Goal: Leave review/rating: Leave review/rating

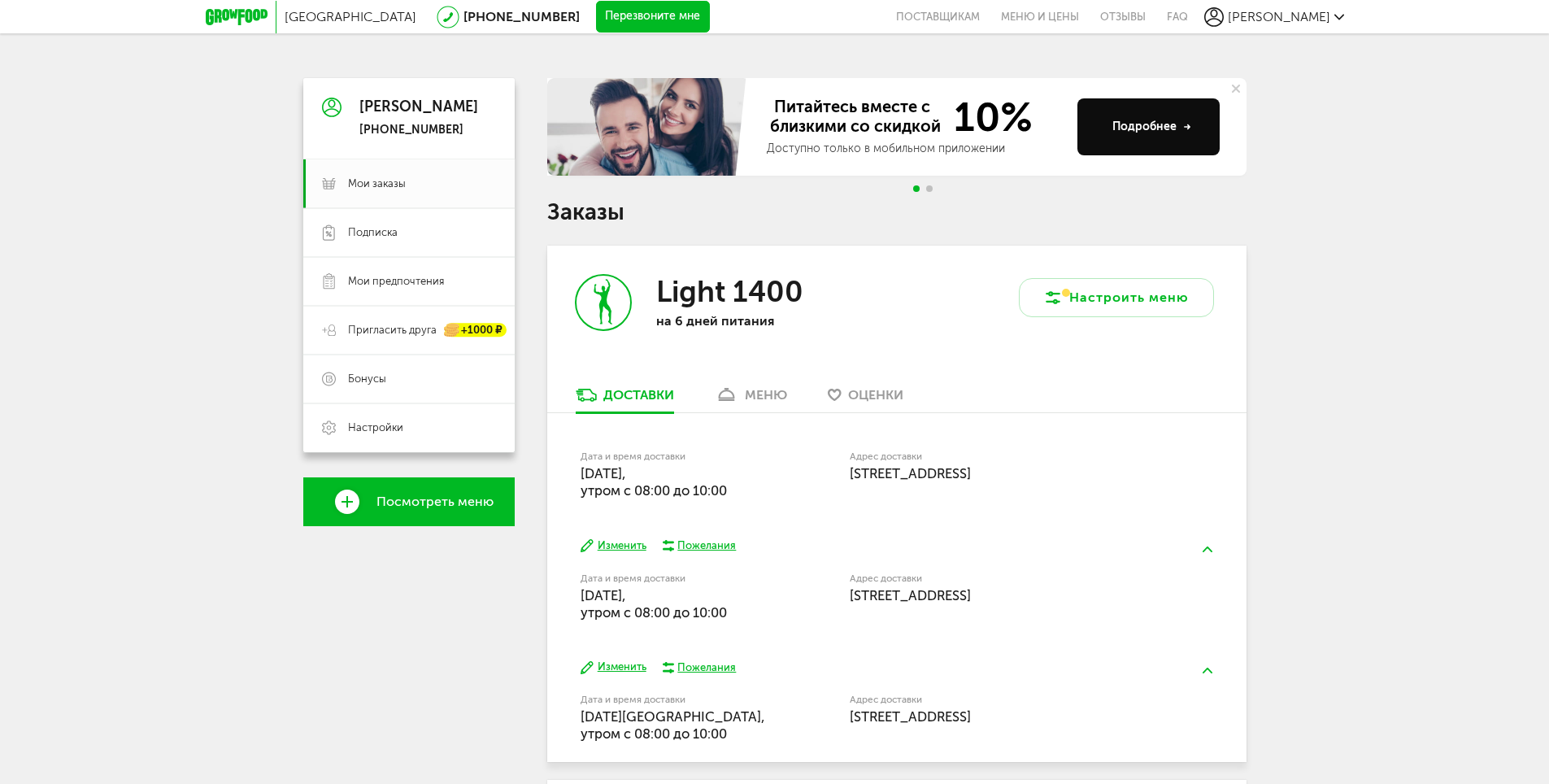
click at [228, 20] on icon at bounding box center [236, 18] width 62 height 17
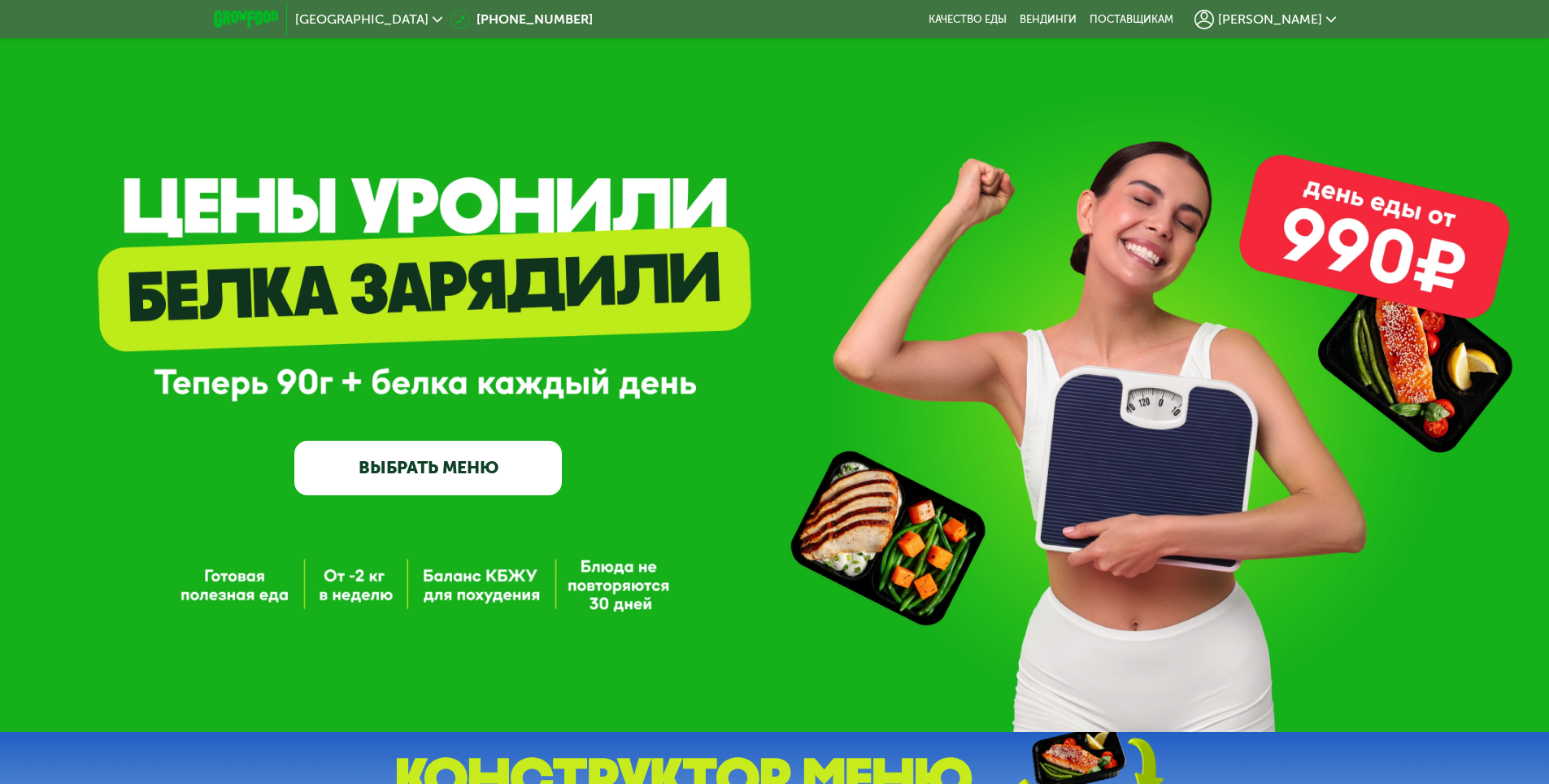
click at [1264, 10] on div "[PERSON_NAME]" at bounding box center [1265, 20] width 141 height 20
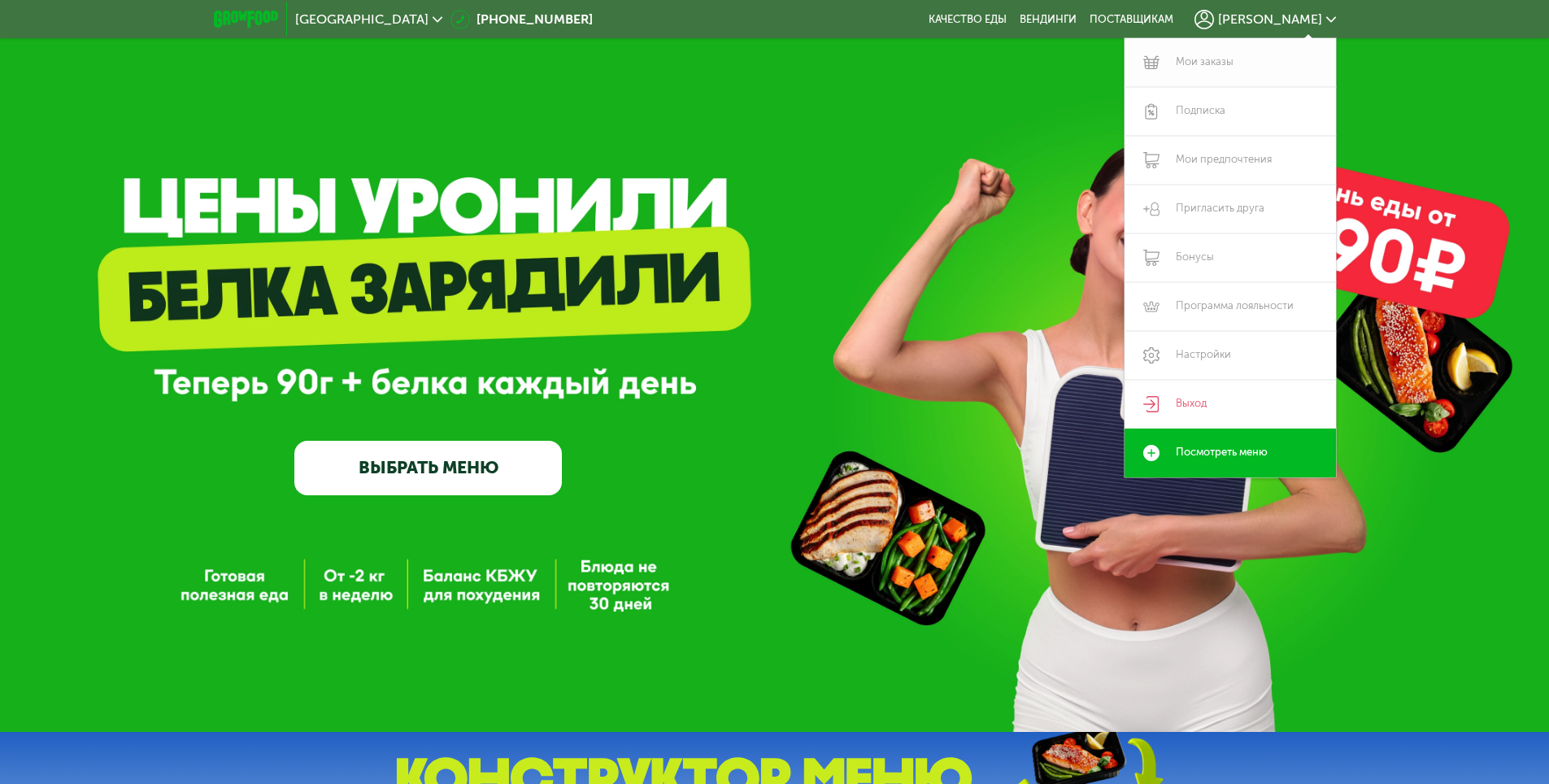
click at [1239, 68] on link "Мои заказы" at bounding box center [1230, 62] width 212 height 49
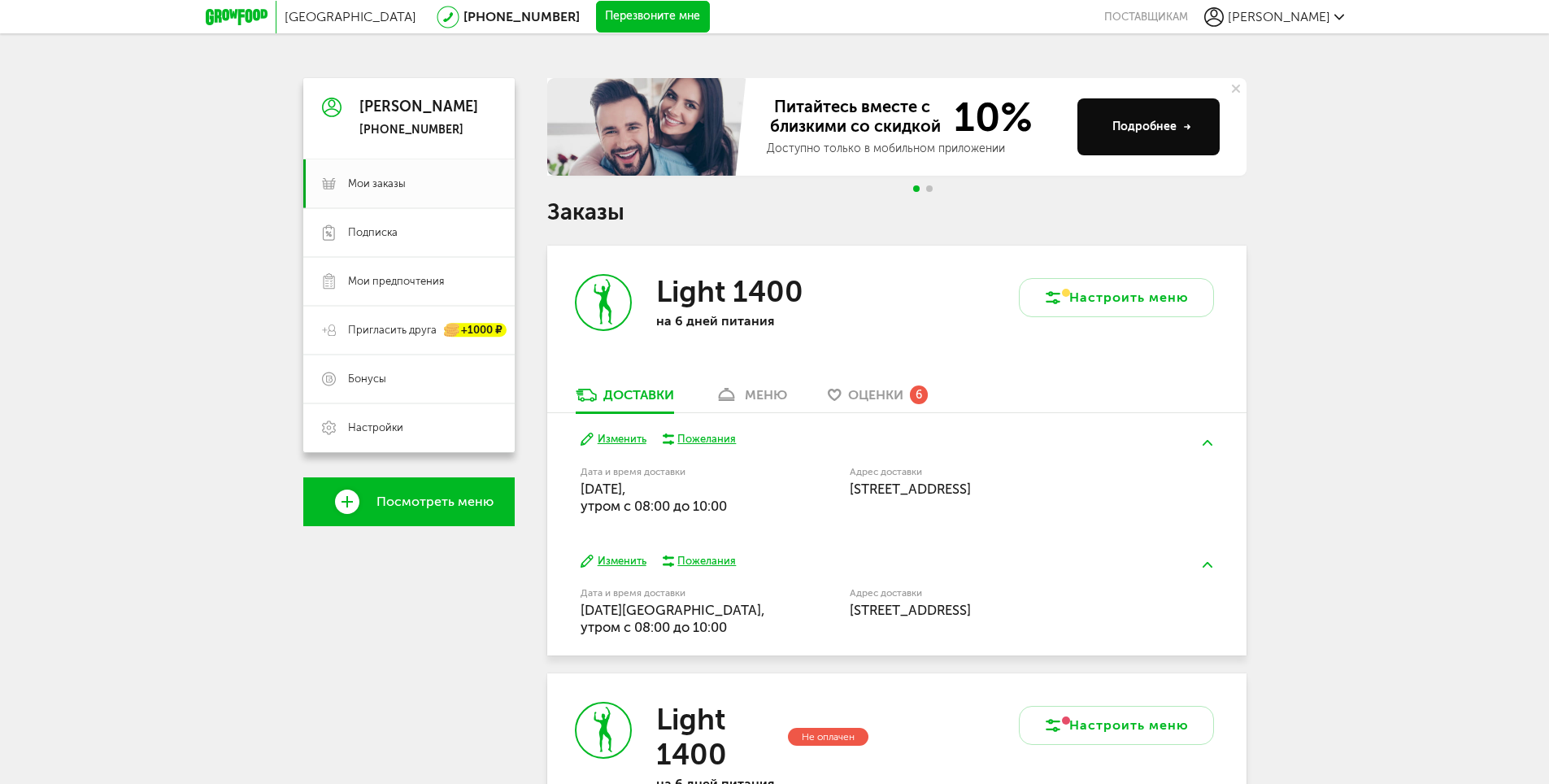
scroll to position [163, 0]
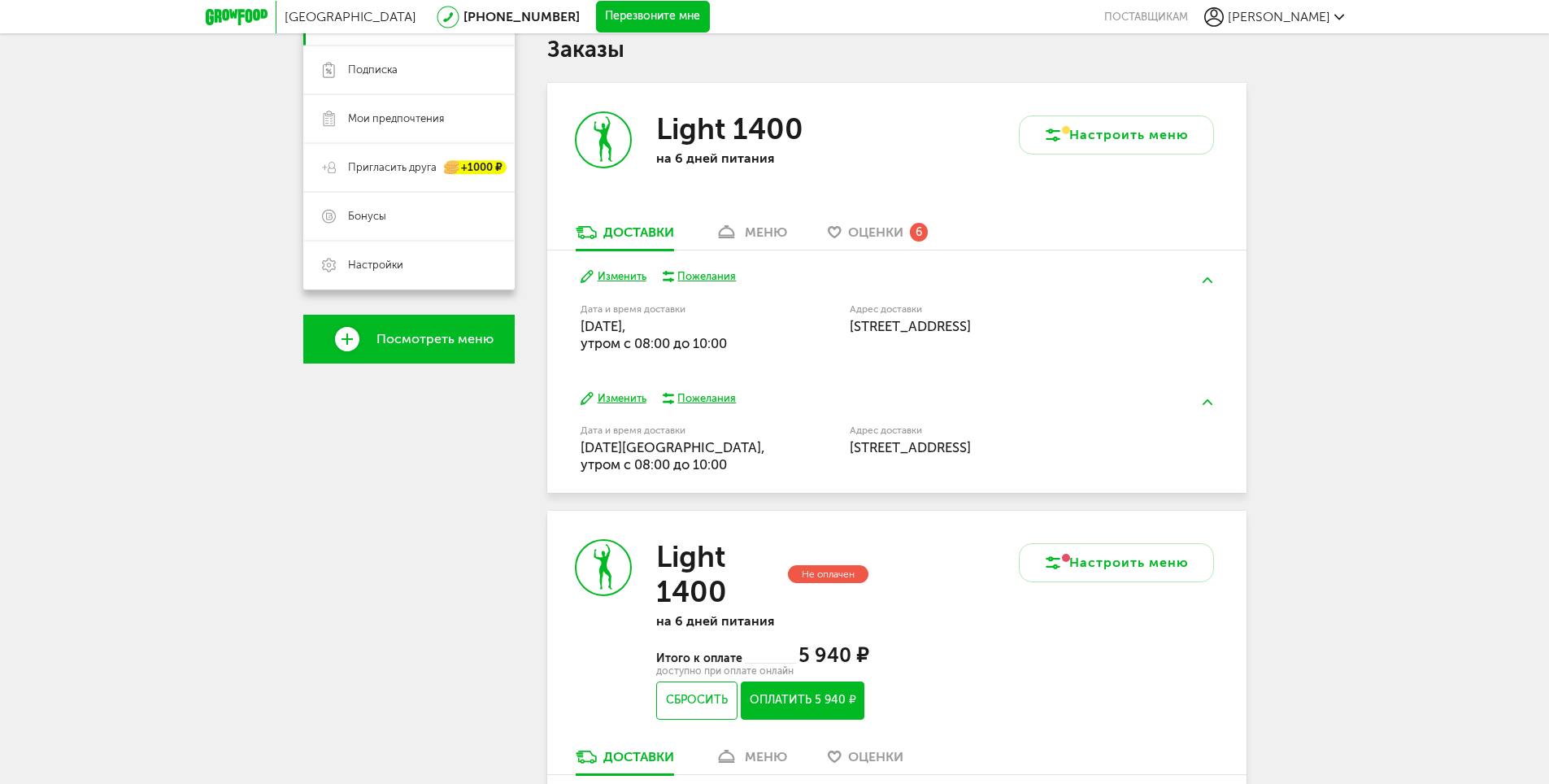
click at [748, 221] on div "Light 1400 на 6 дней питания" at bounding box center [722, 152] width 349 height 140
click at [760, 229] on div "меню" at bounding box center [767, 232] width 43 height 16
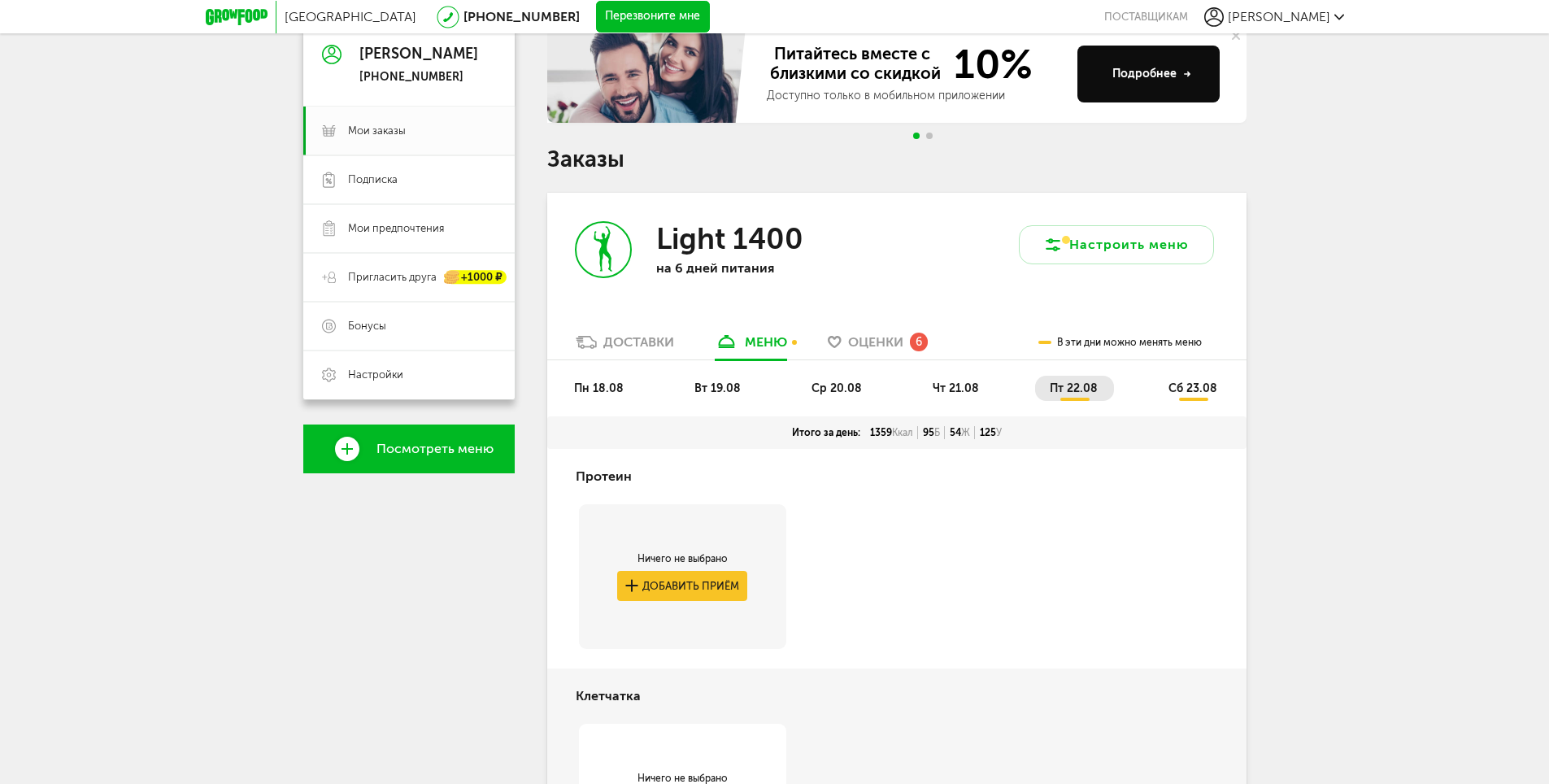
scroll to position [82, 0]
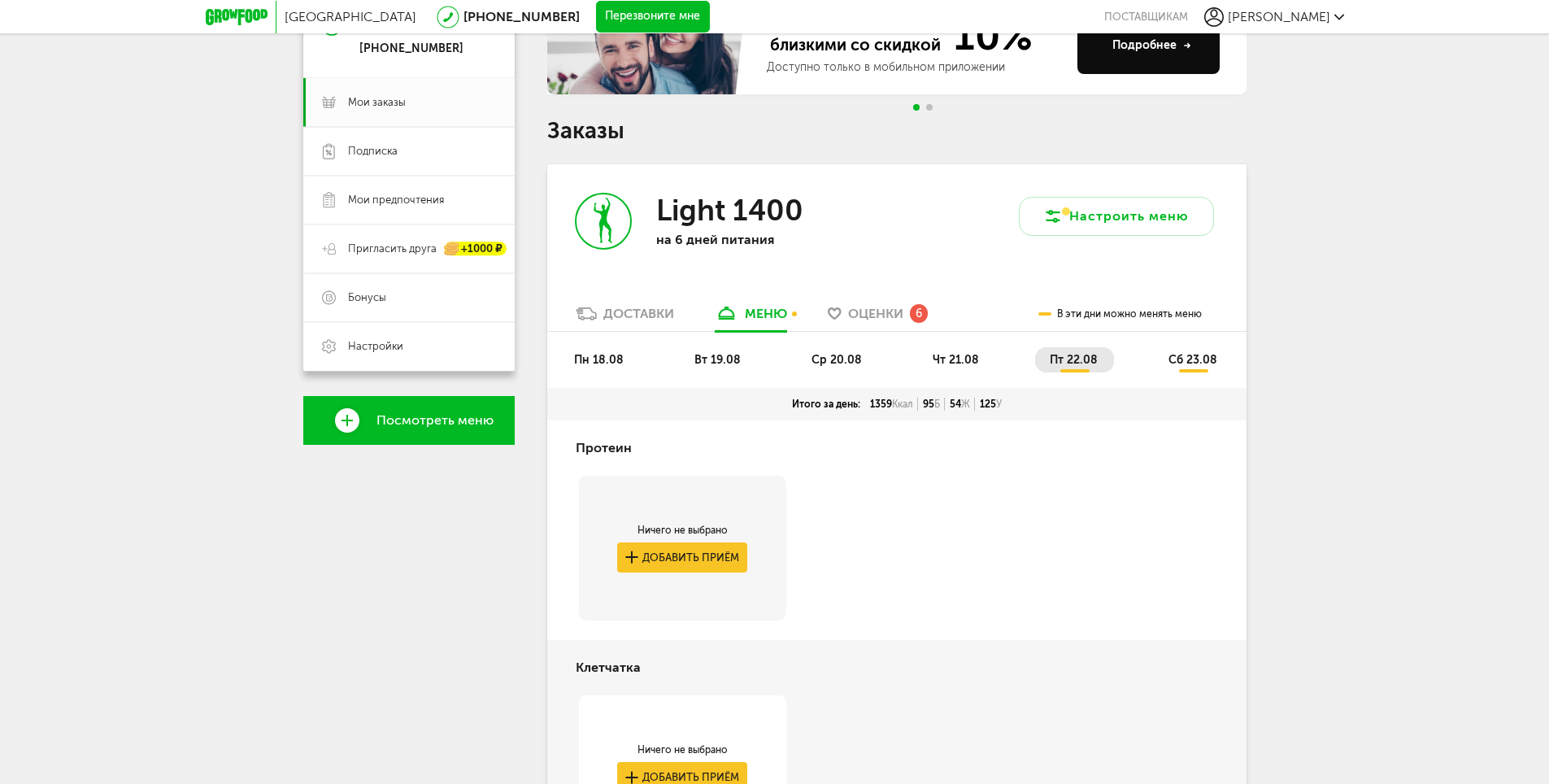
click at [602, 354] on span "пн 18.08" at bounding box center [598, 359] width 49 height 14
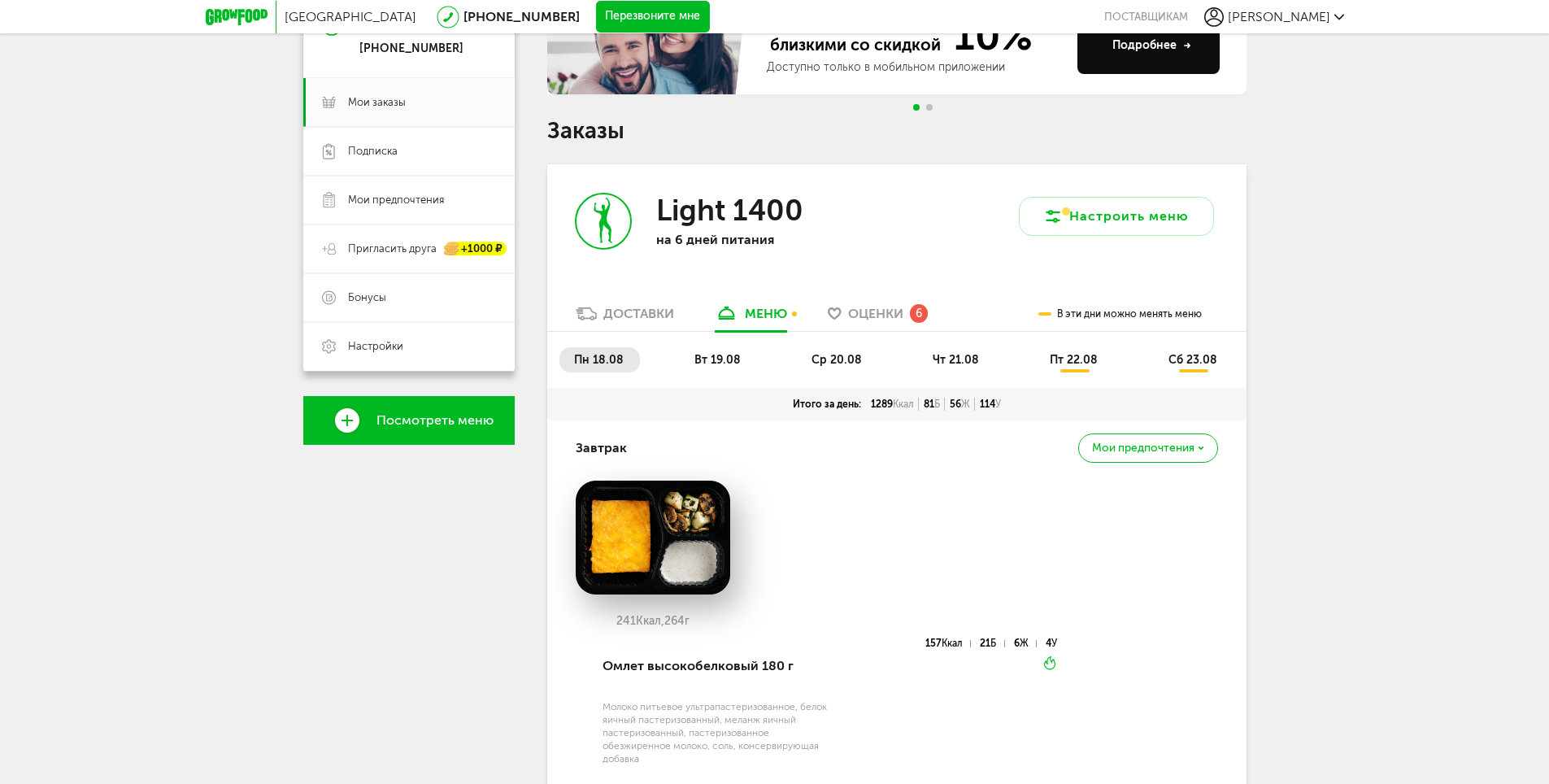
click at [729, 356] on span "вт 19.08" at bounding box center [717, 359] width 46 height 14
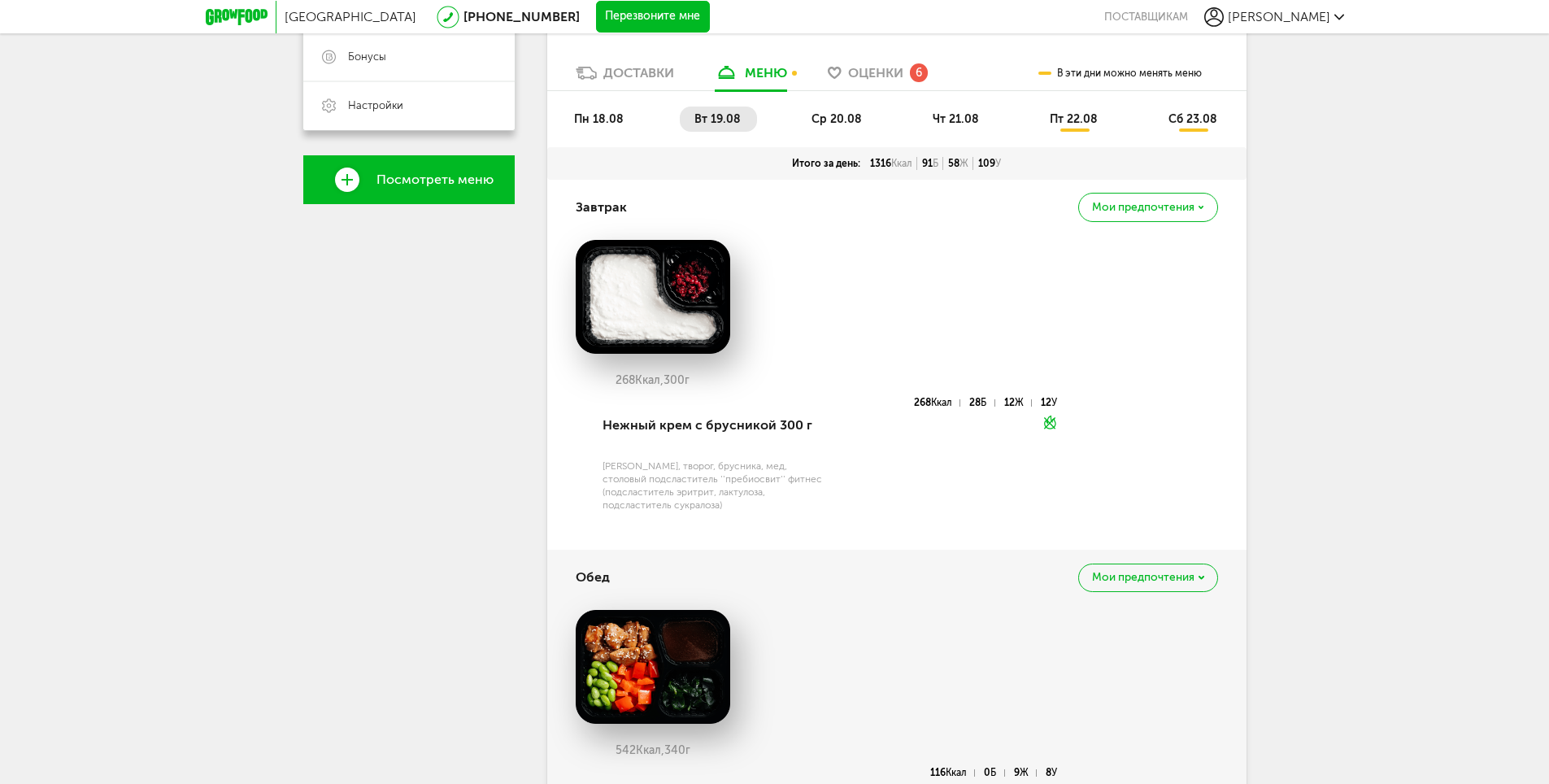
scroll to position [244, 0]
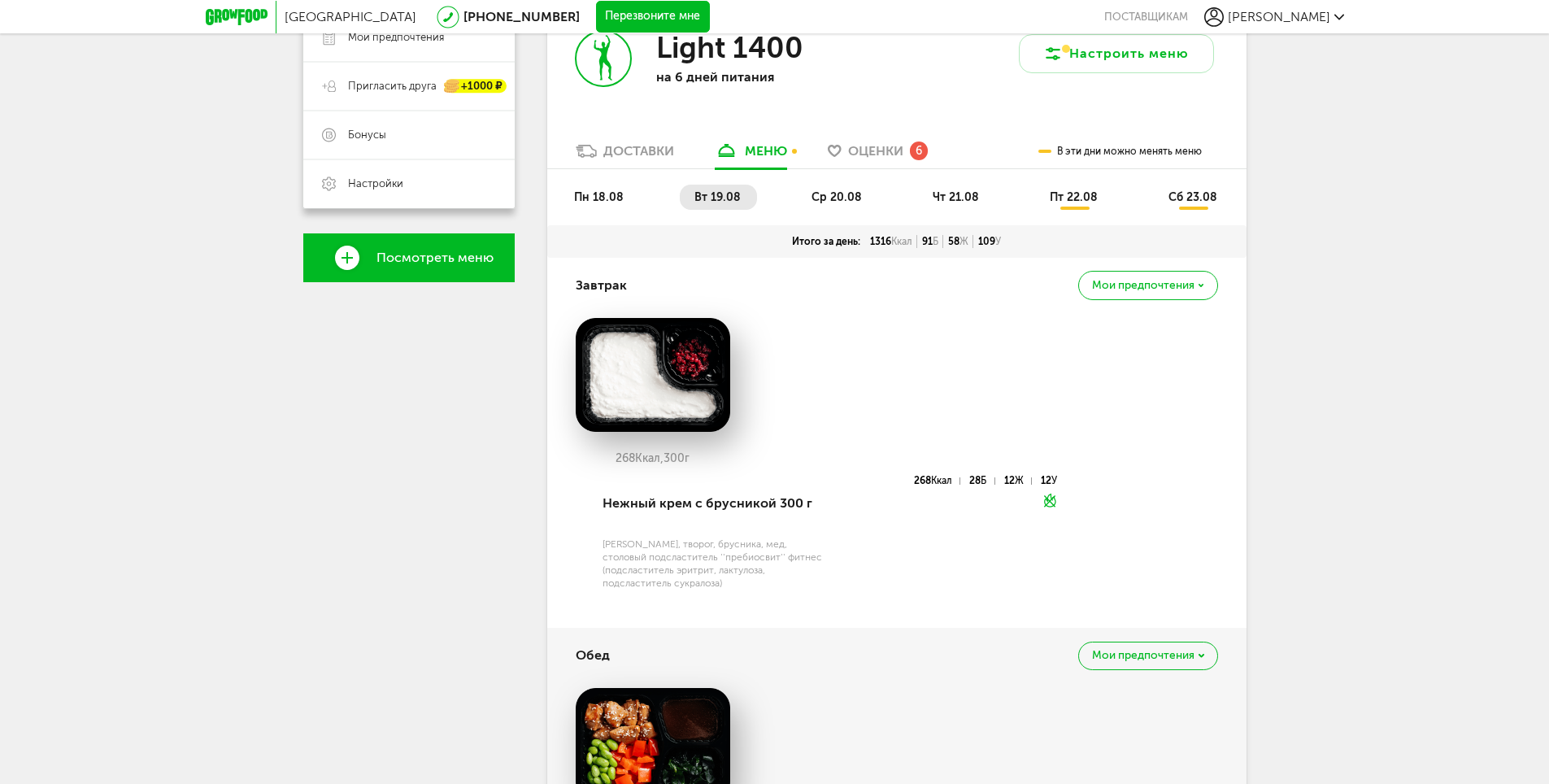
click at [842, 191] on span "ср 20.08" at bounding box center [836, 197] width 50 height 14
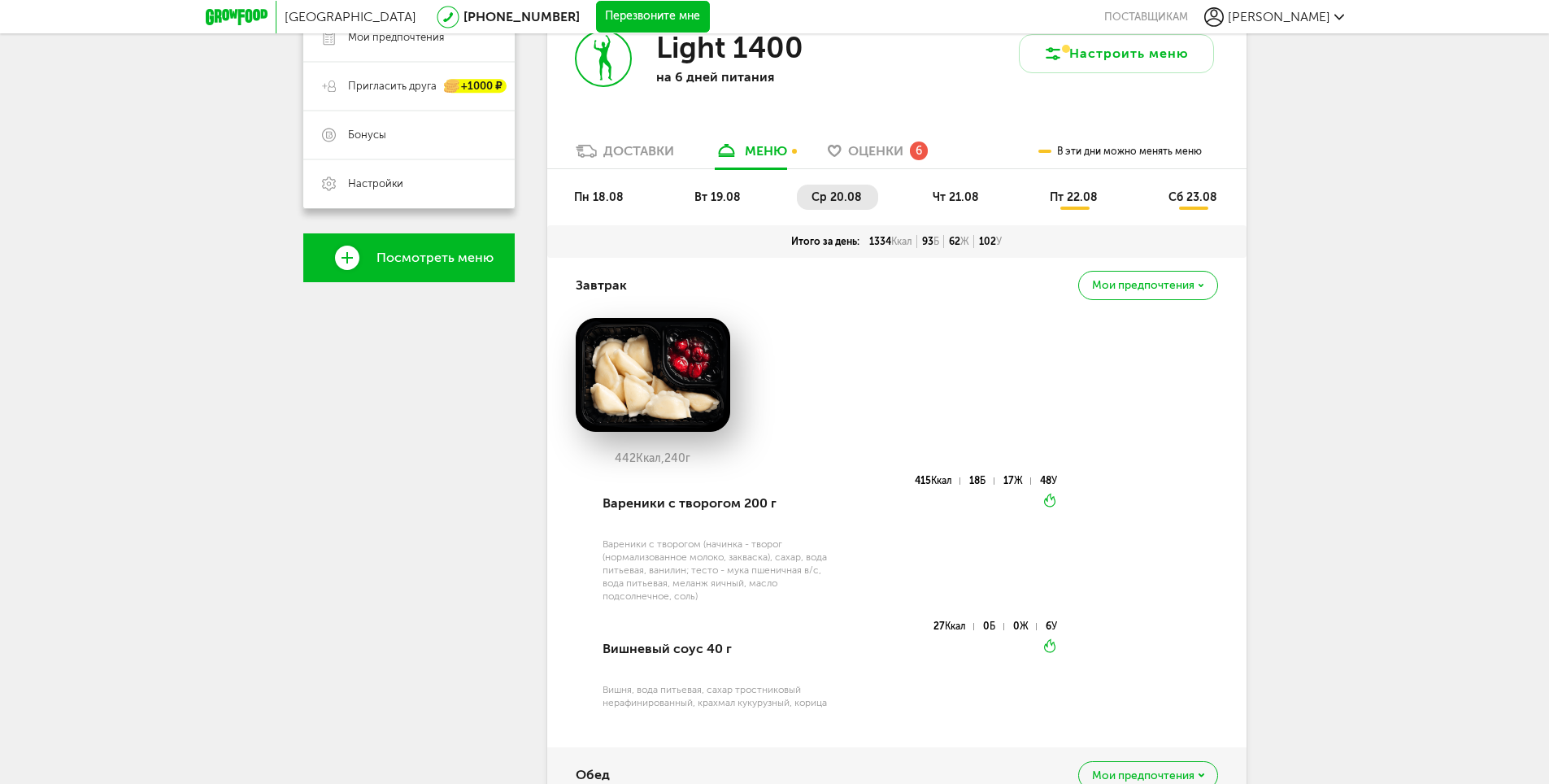
click at [954, 201] on span "чт 21.08" at bounding box center [956, 197] width 46 height 14
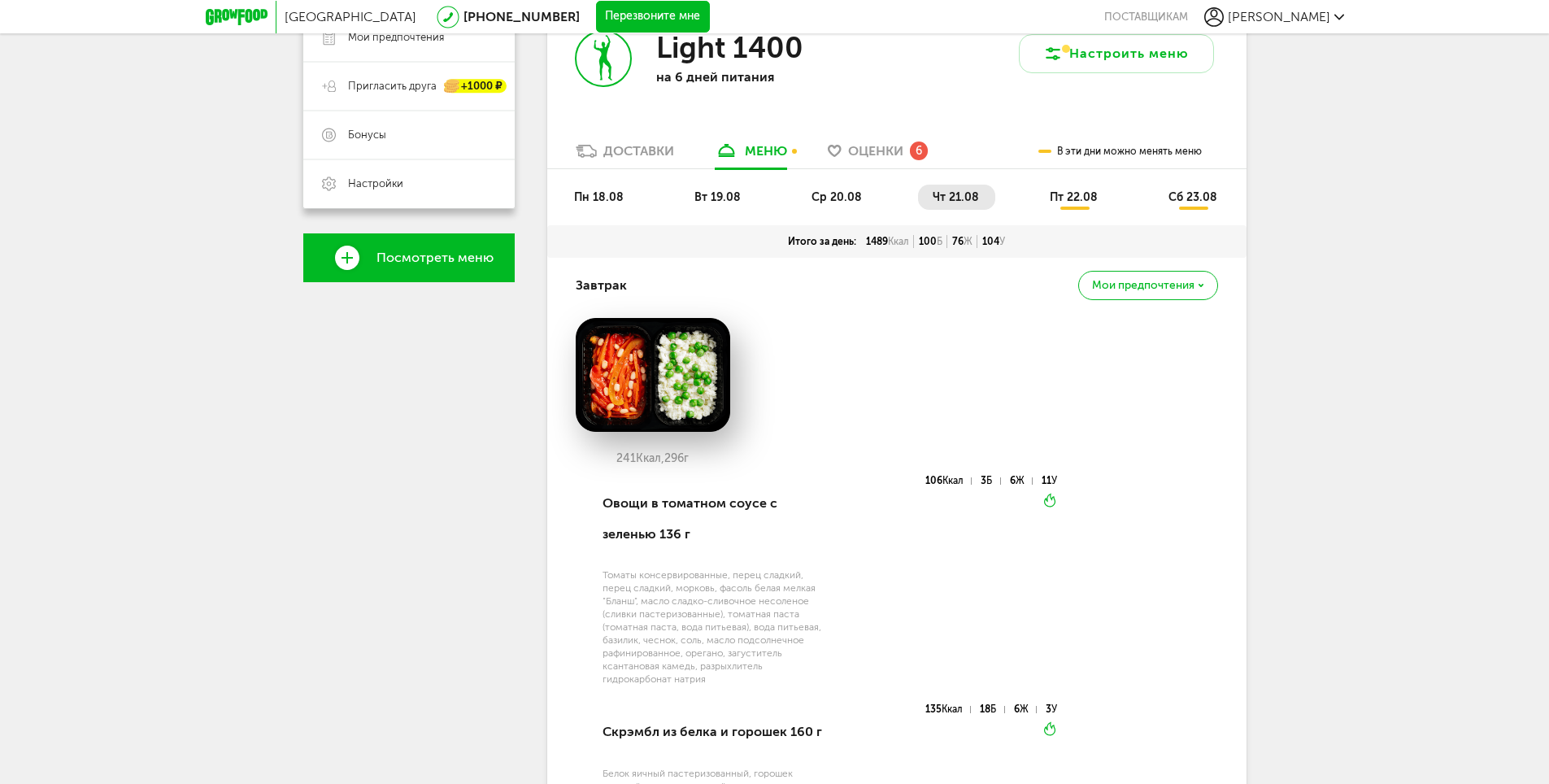
click at [1076, 205] on li "пт 22.08" at bounding box center [1074, 197] width 79 height 25
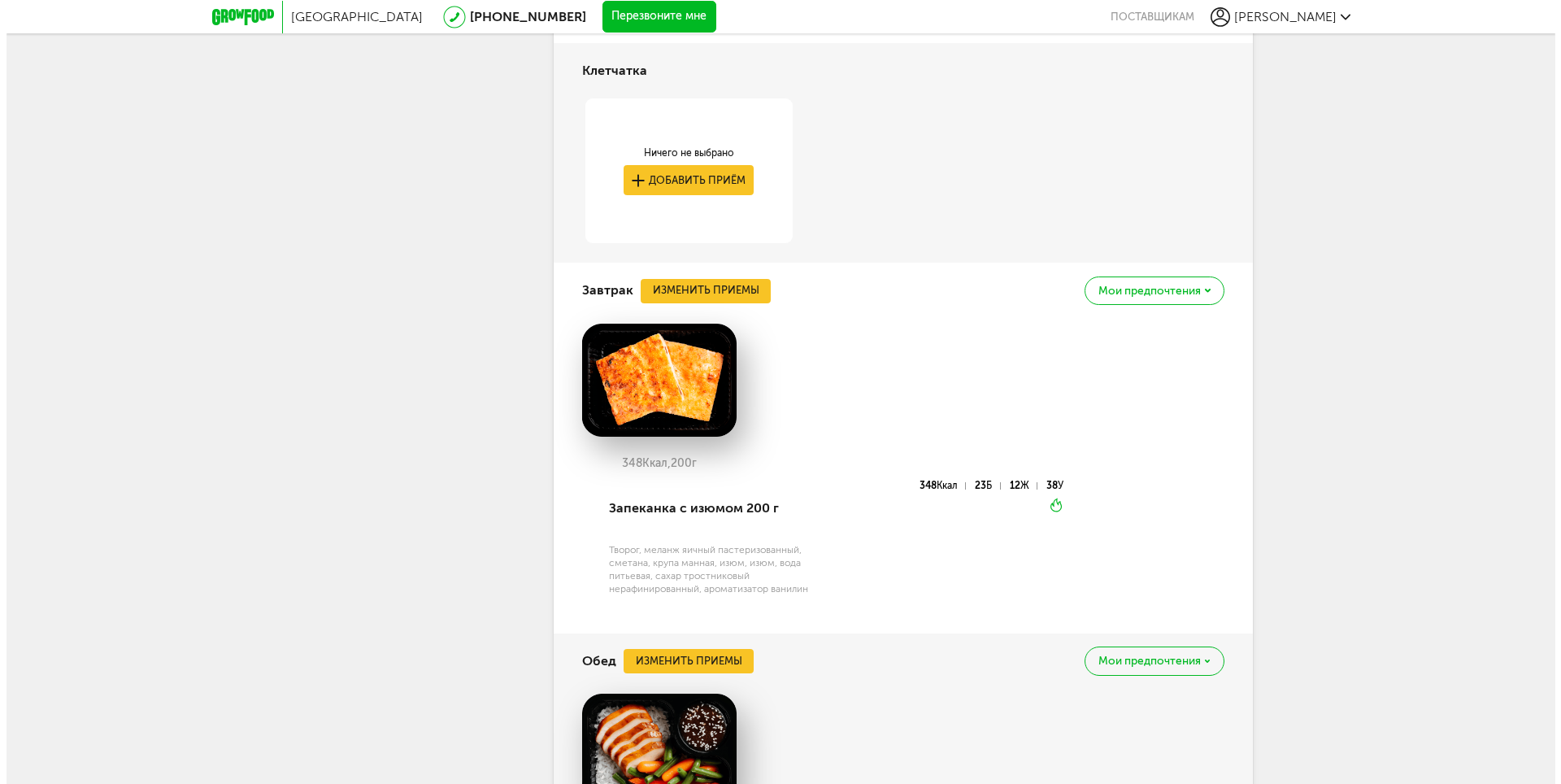
scroll to position [650, 0]
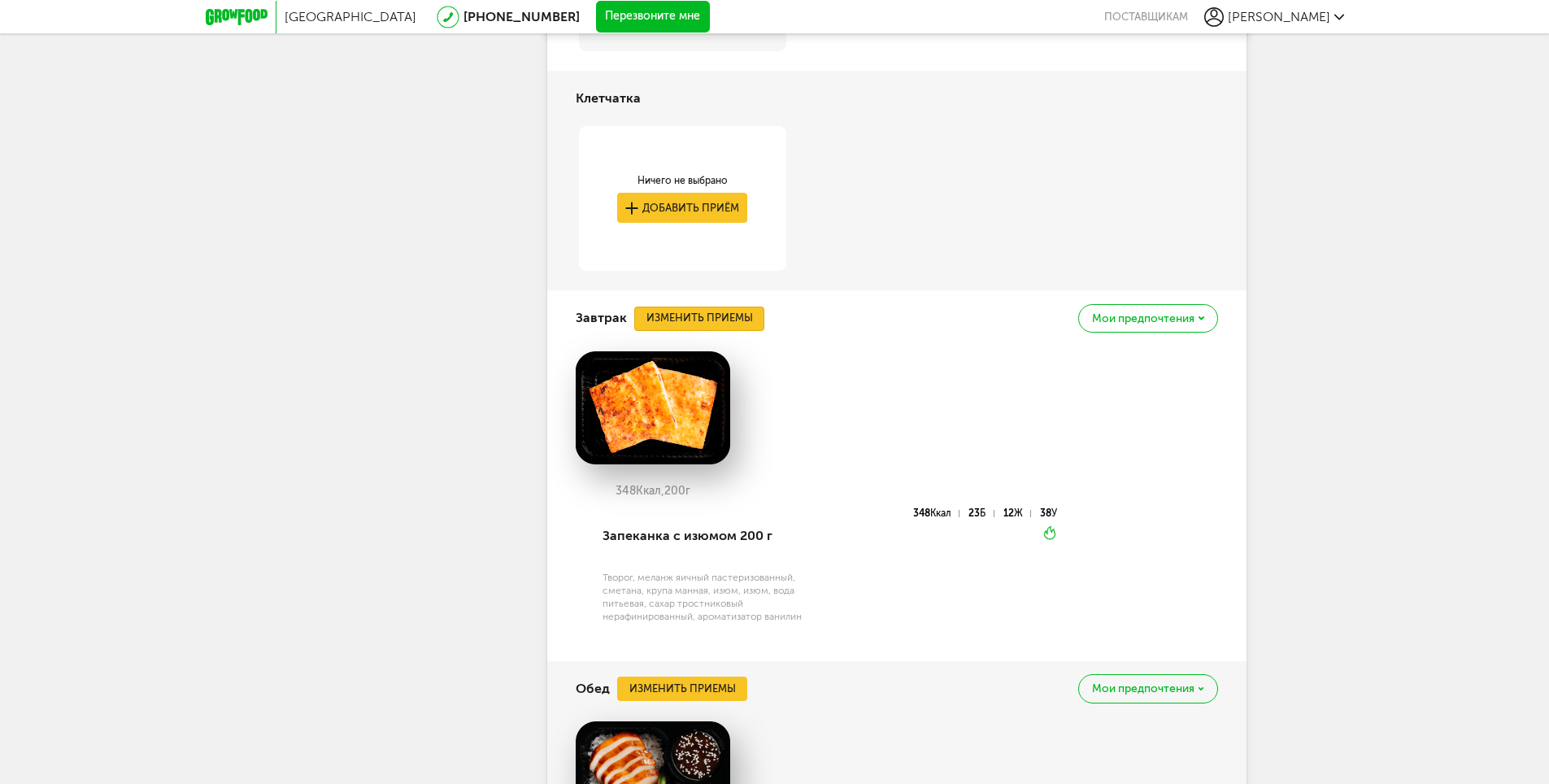
click at [709, 320] on button "Изменить приемы" at bounding box center [700, 319] width 130 height 24
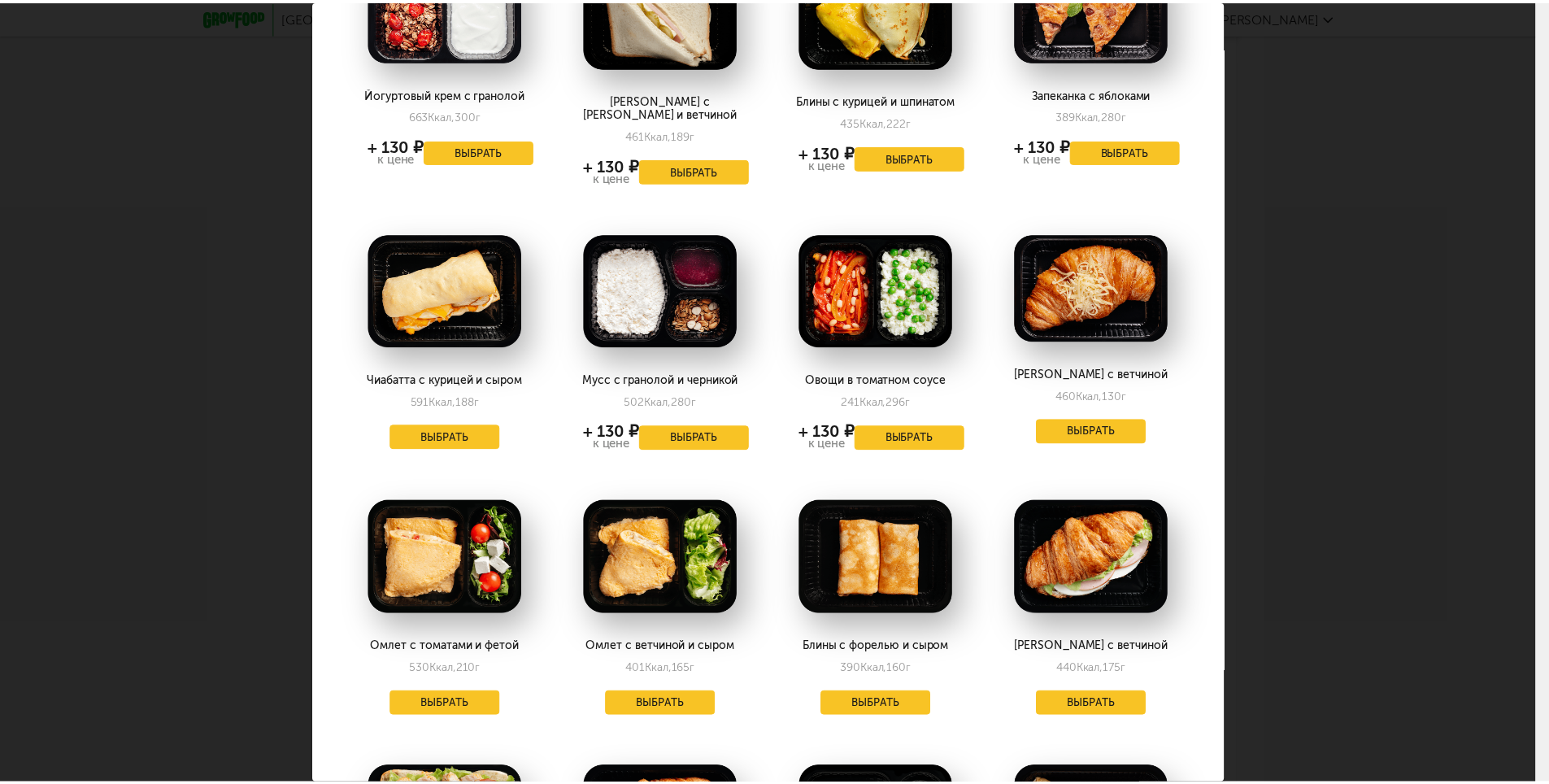
scroll to position [0, 0]
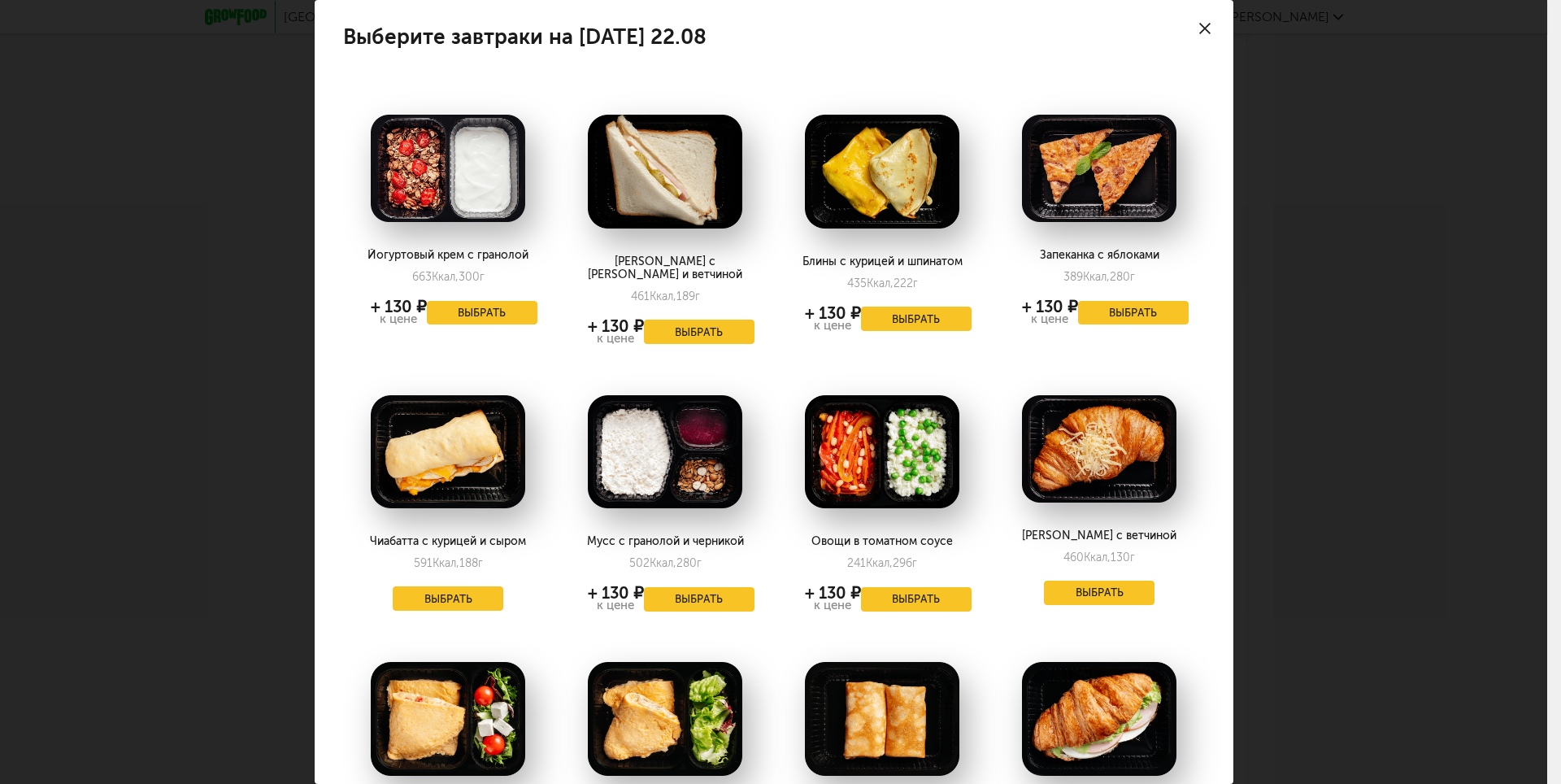
click at [1200, 26] on icon at bounding box center [1205, 29] width 11 height 11
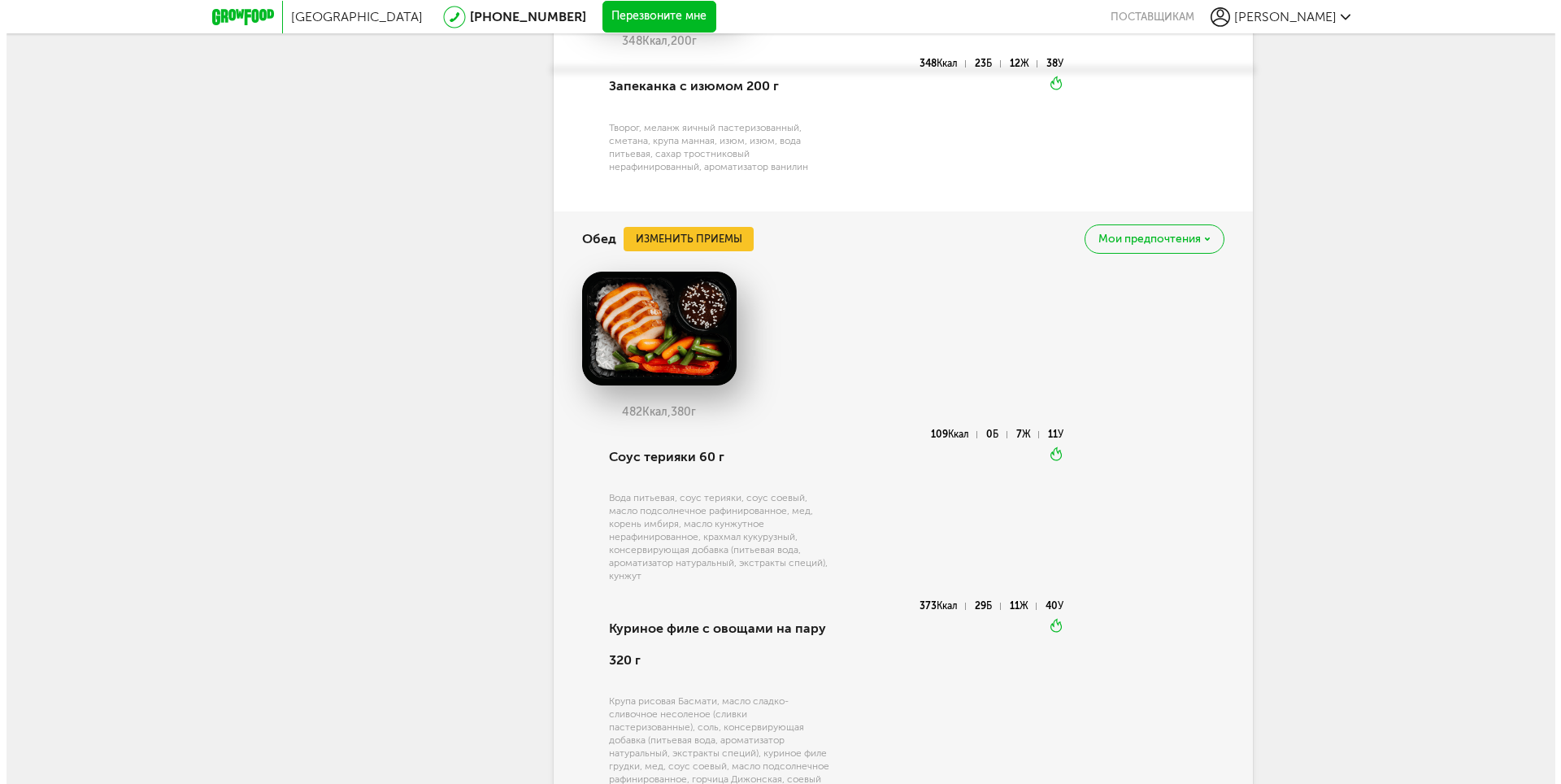
scroll to position [1138, 0]
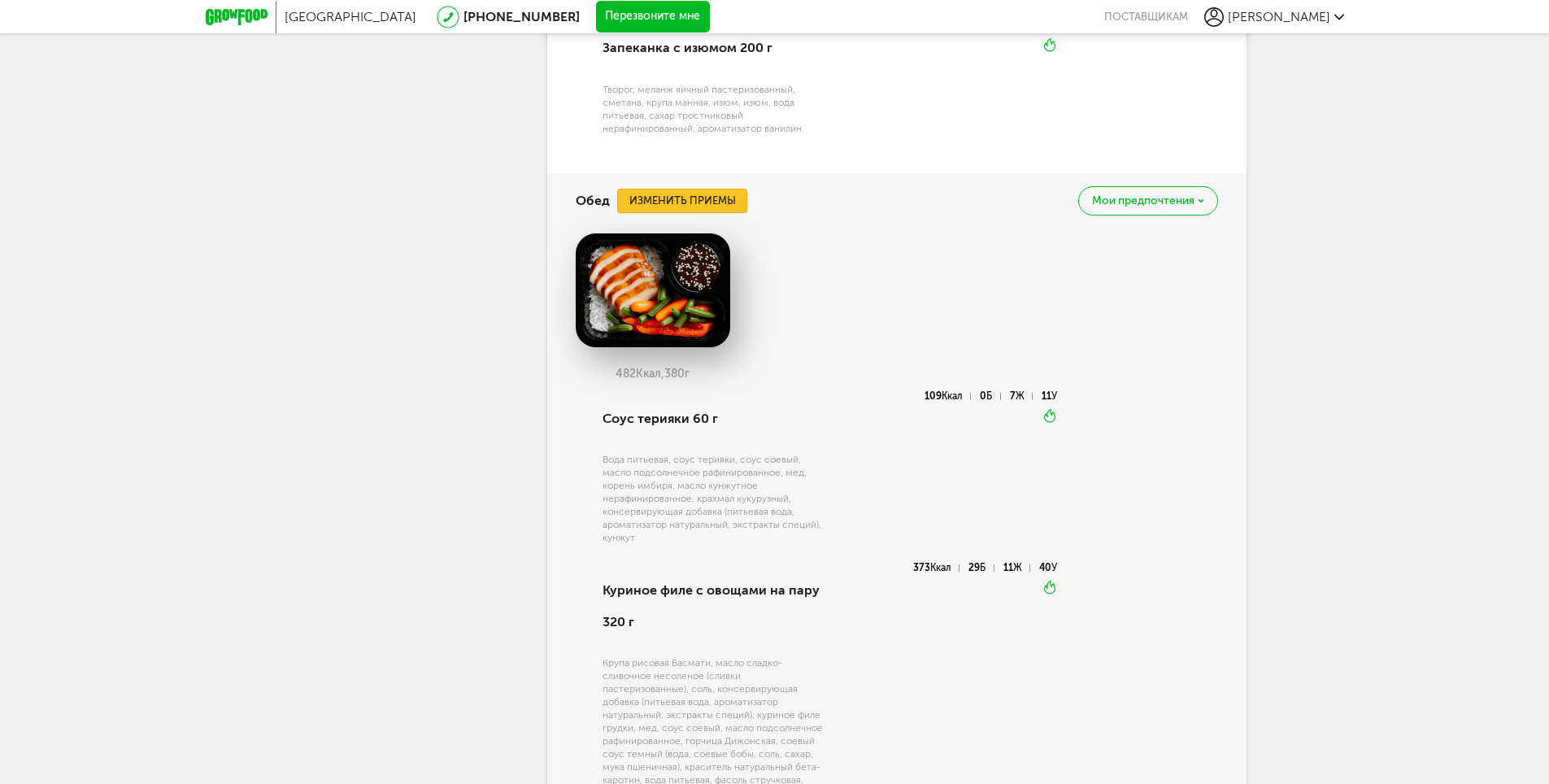
click at [654, 212] on button "Изменить приемы" at bounding box center [682, 201] width 130 height 24
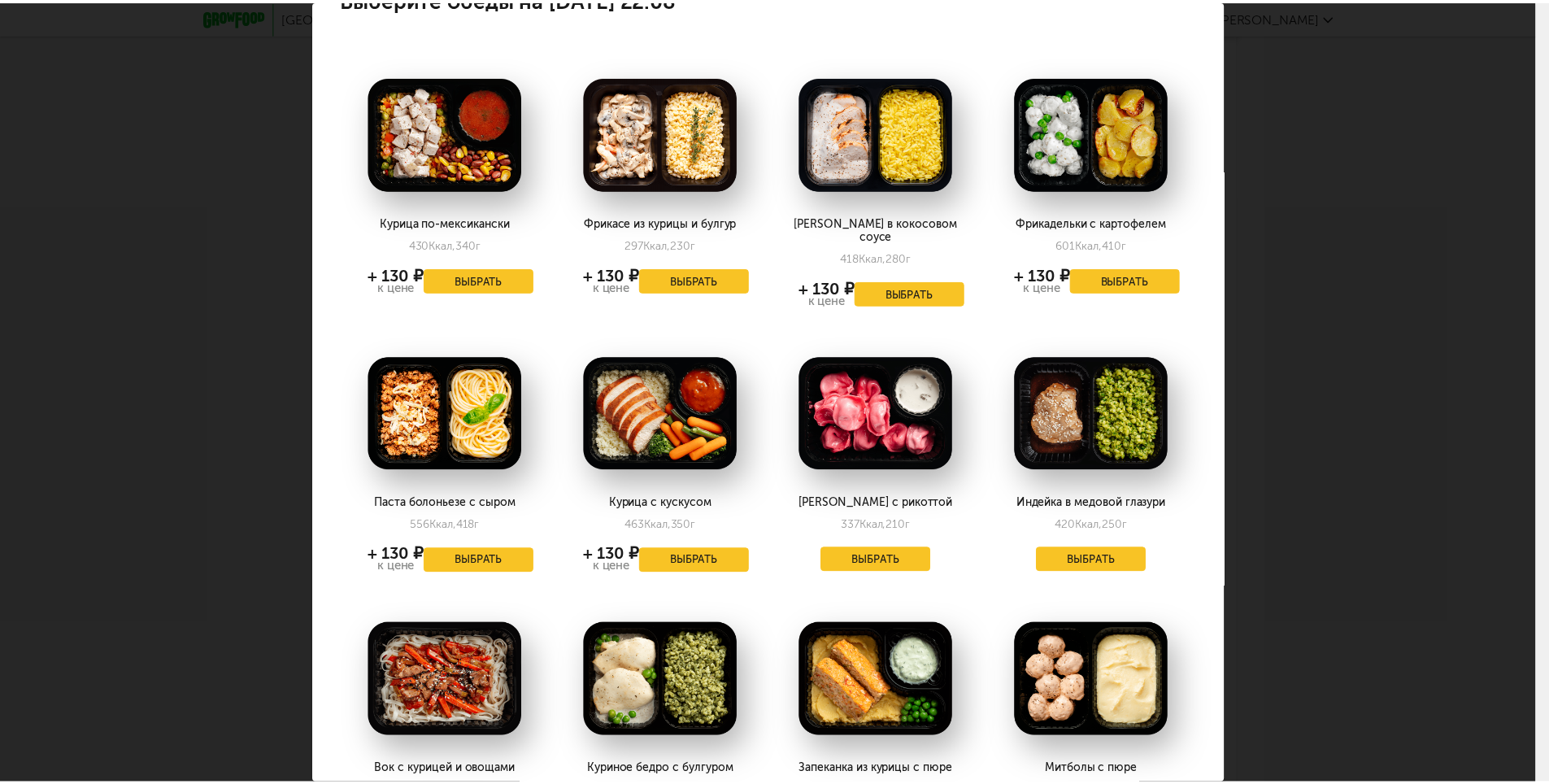
scroll to position [0, 0]
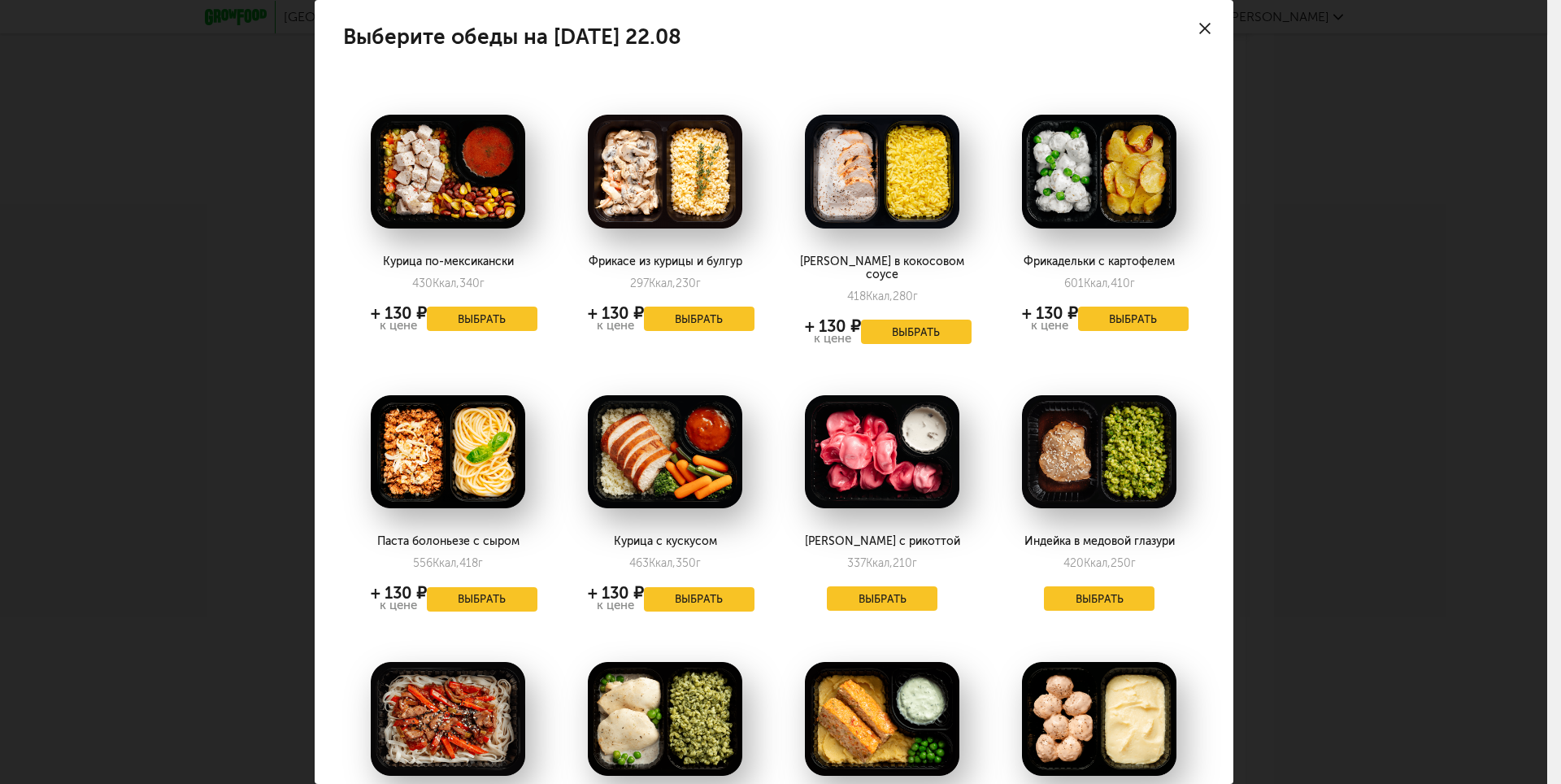
click at [1200, 31] on icon at bounding box center [1205, 29] width 11 height 11
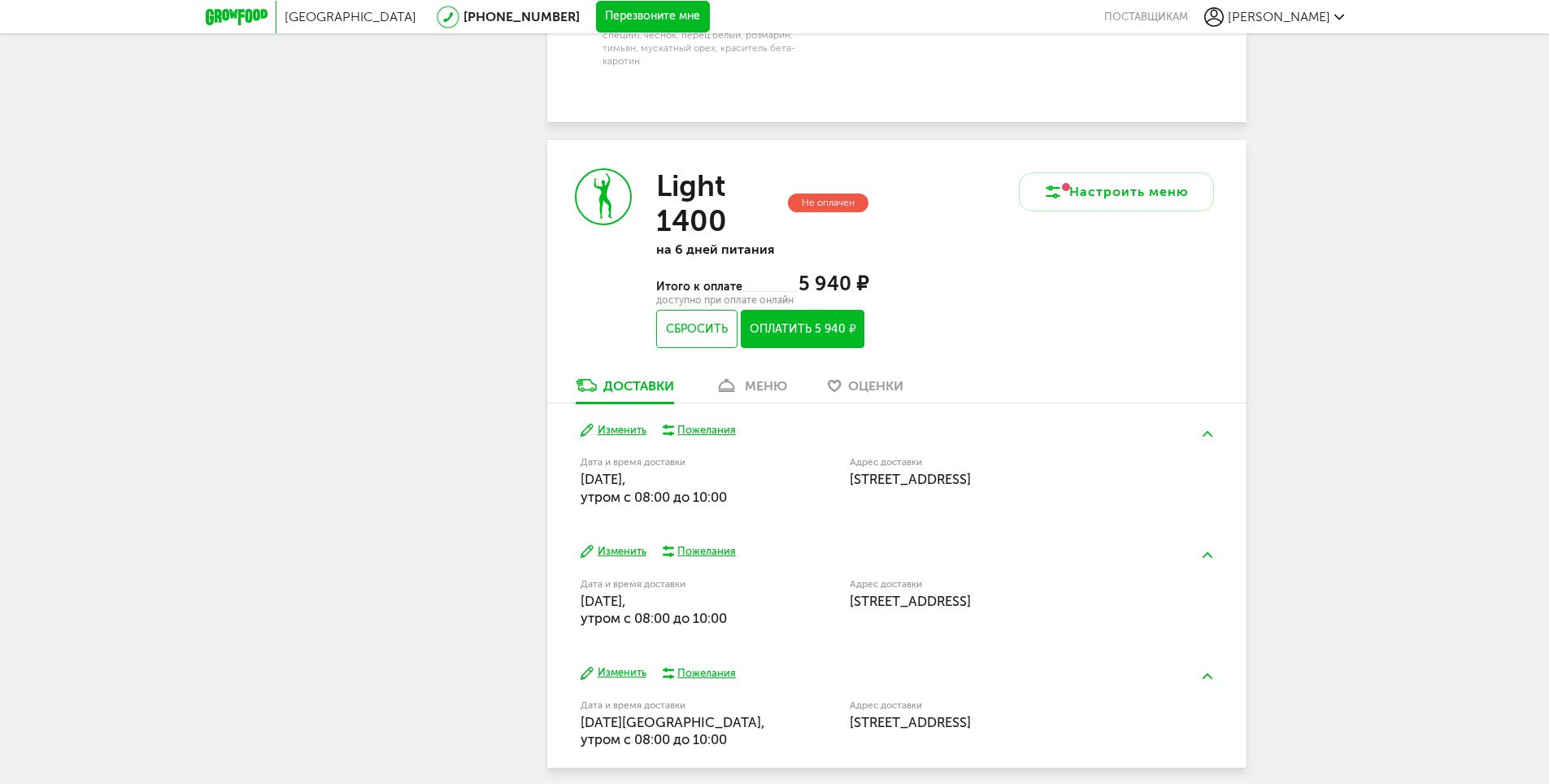
scroll to position [2398, 0]
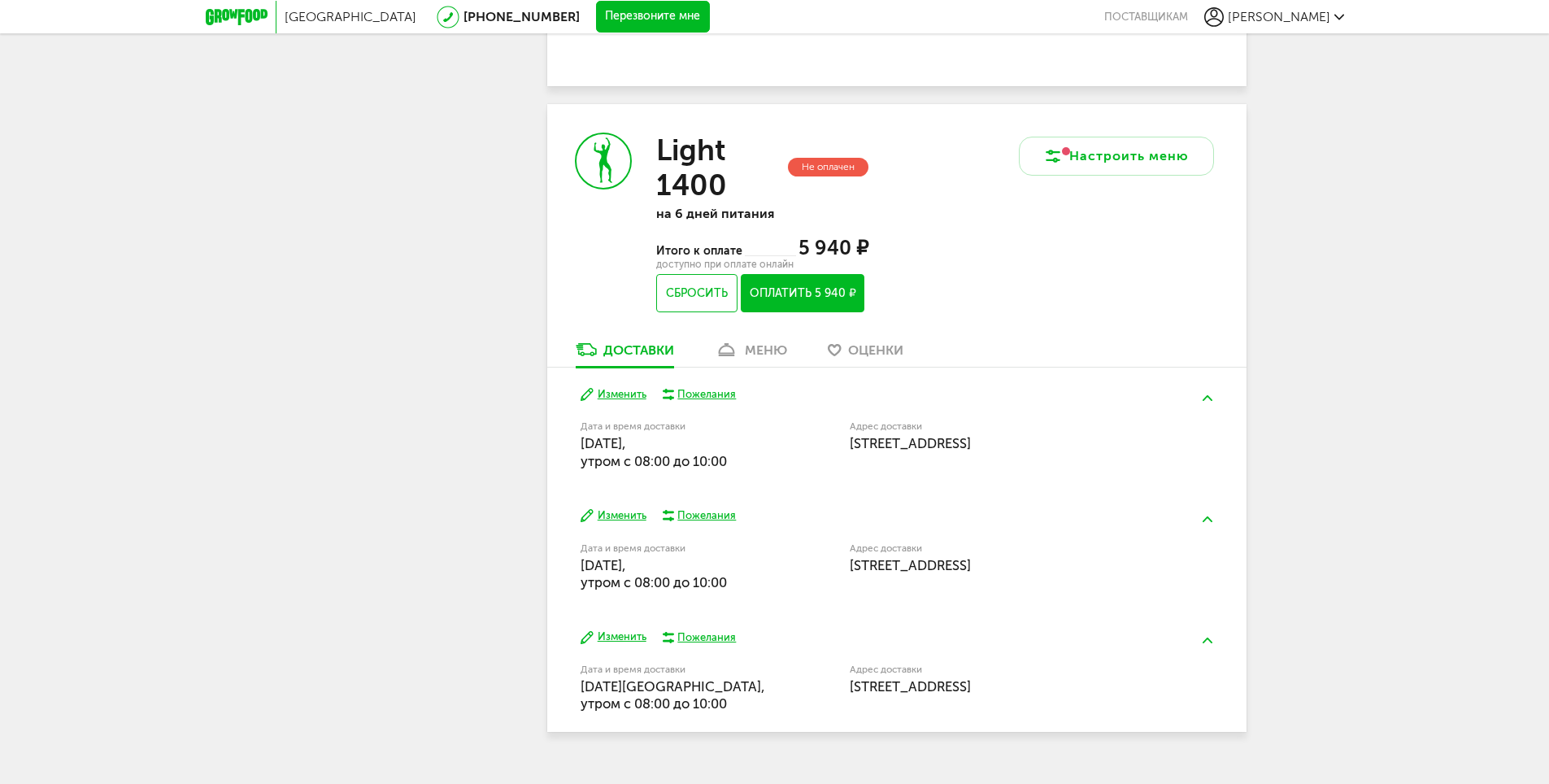
click at [763, 342] on div "меню" at bounding box center [767, 349] width 43 height 16
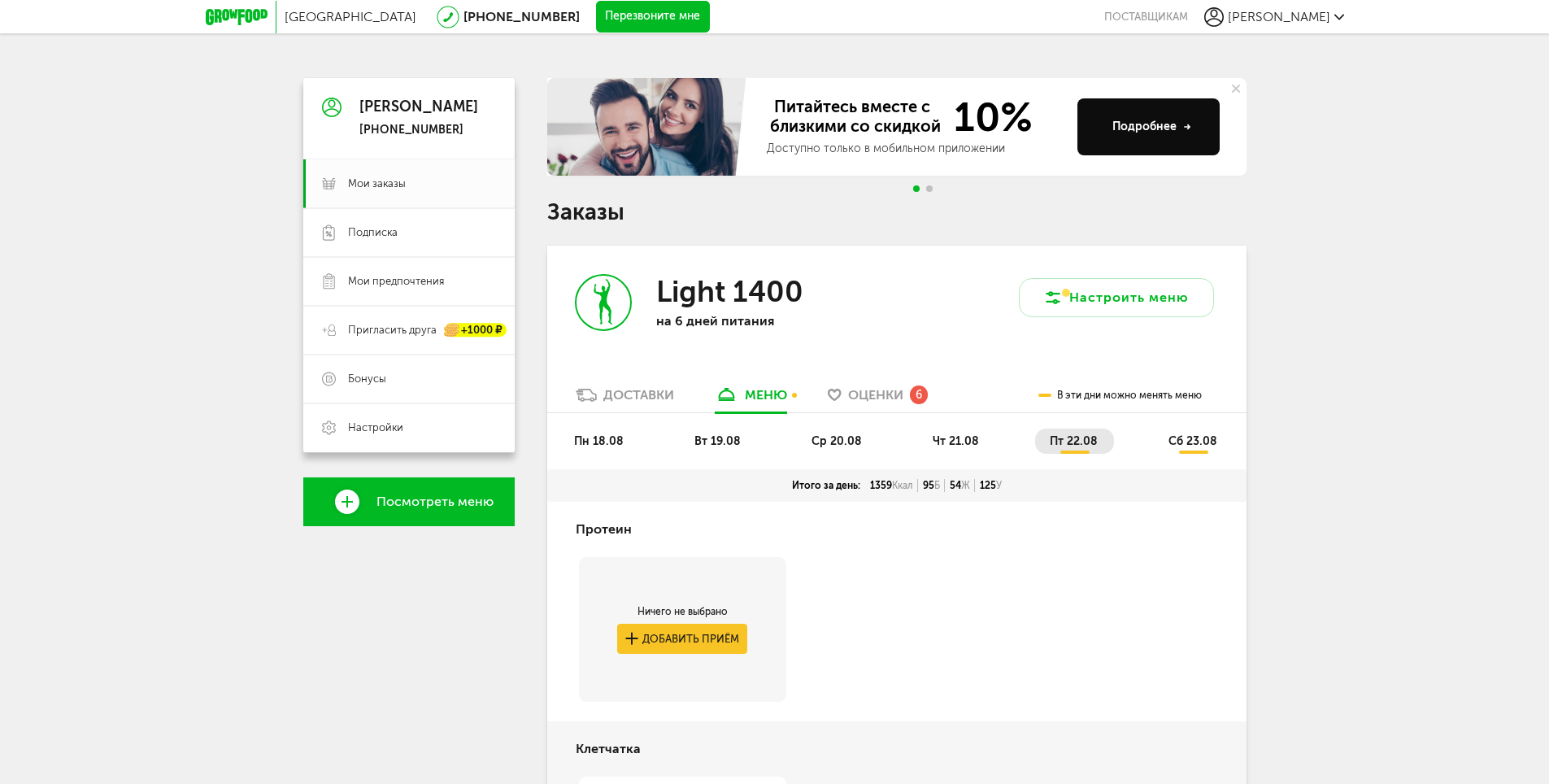
click at [919, 396] on div "6" at bounding box center [918, 394] width 18 height 18
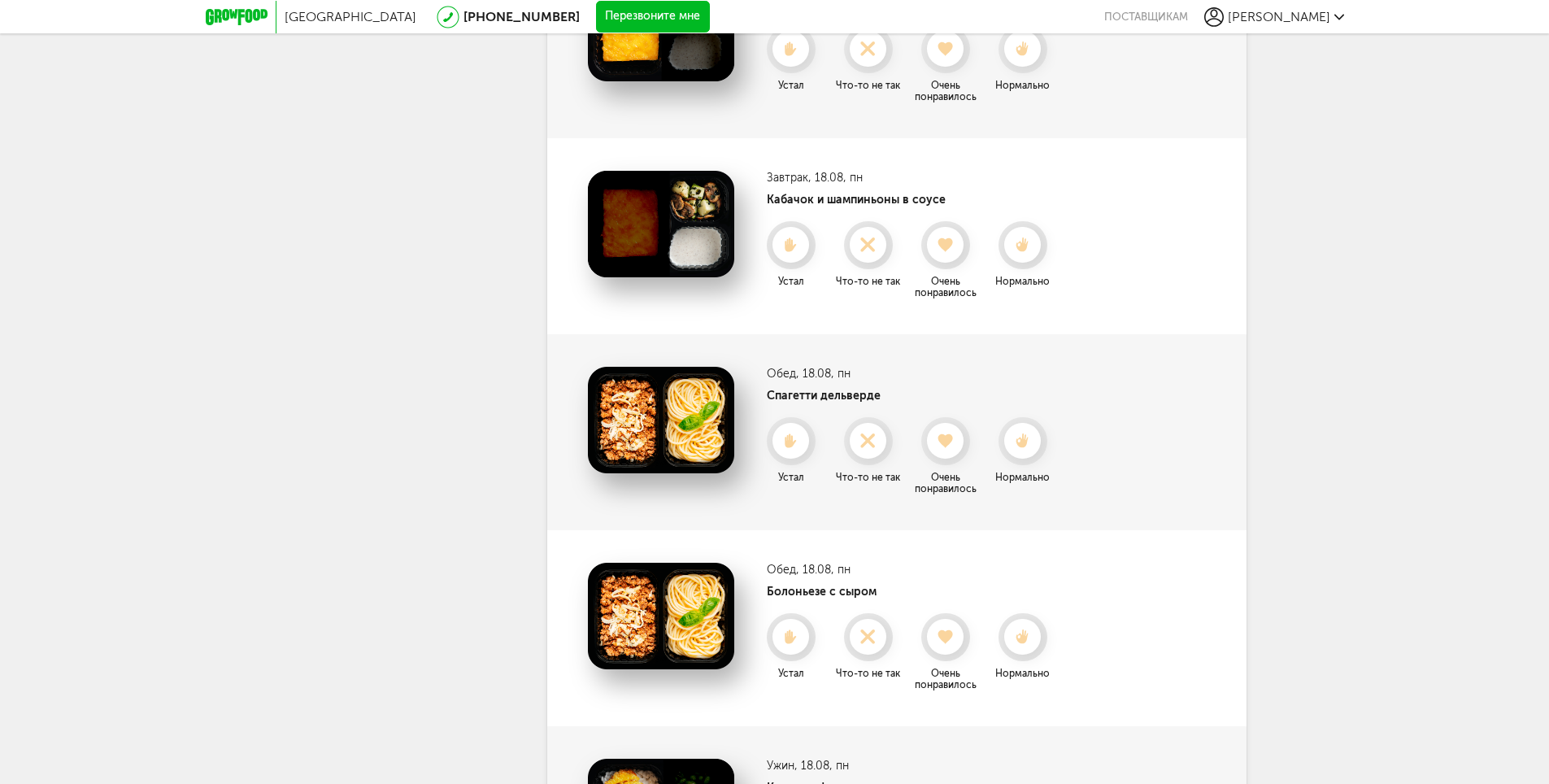
scroll to position [102, 0]
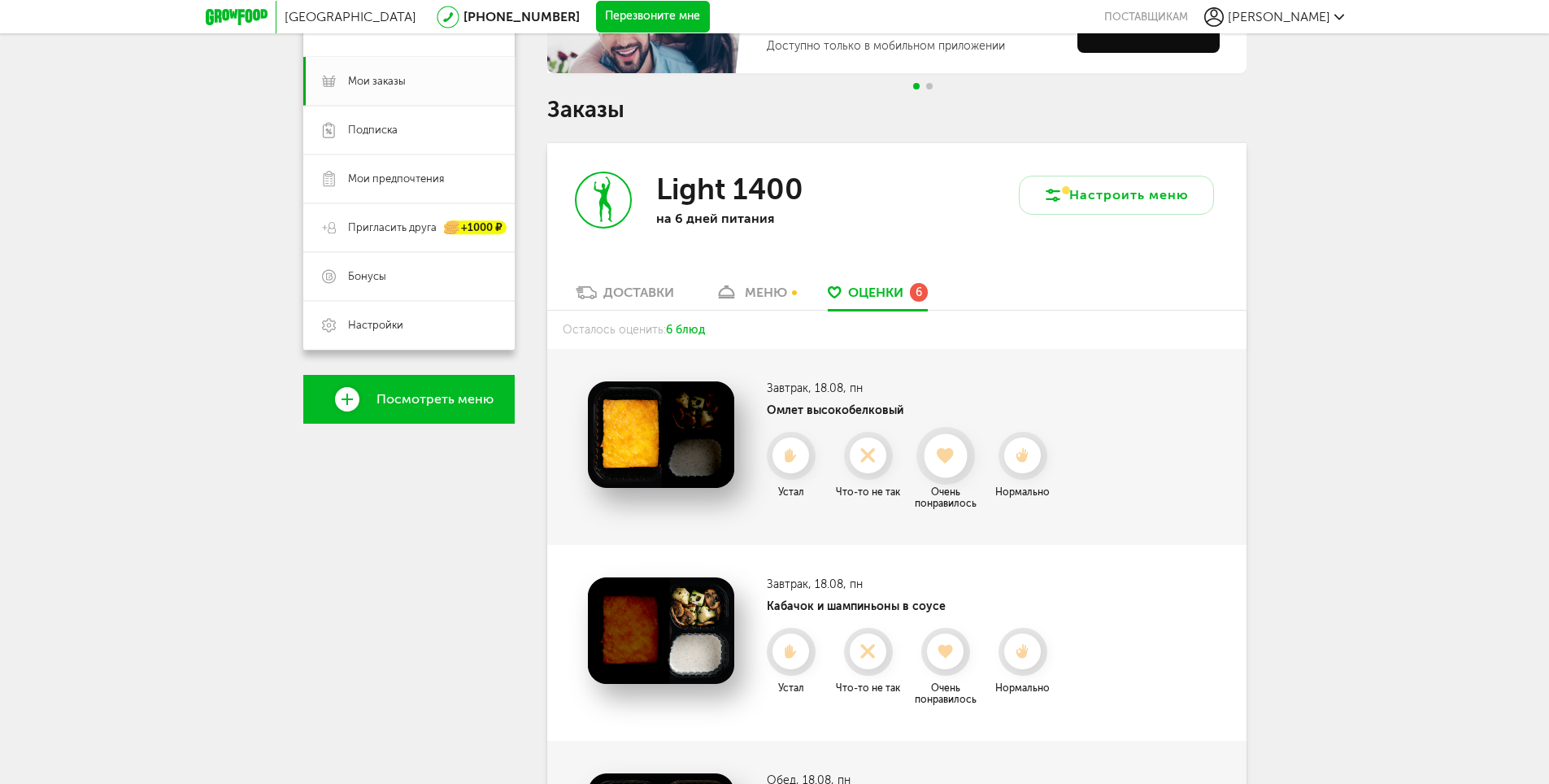
click at [943, 463] on icon at bounding box center [945, 455] width 43 height 18
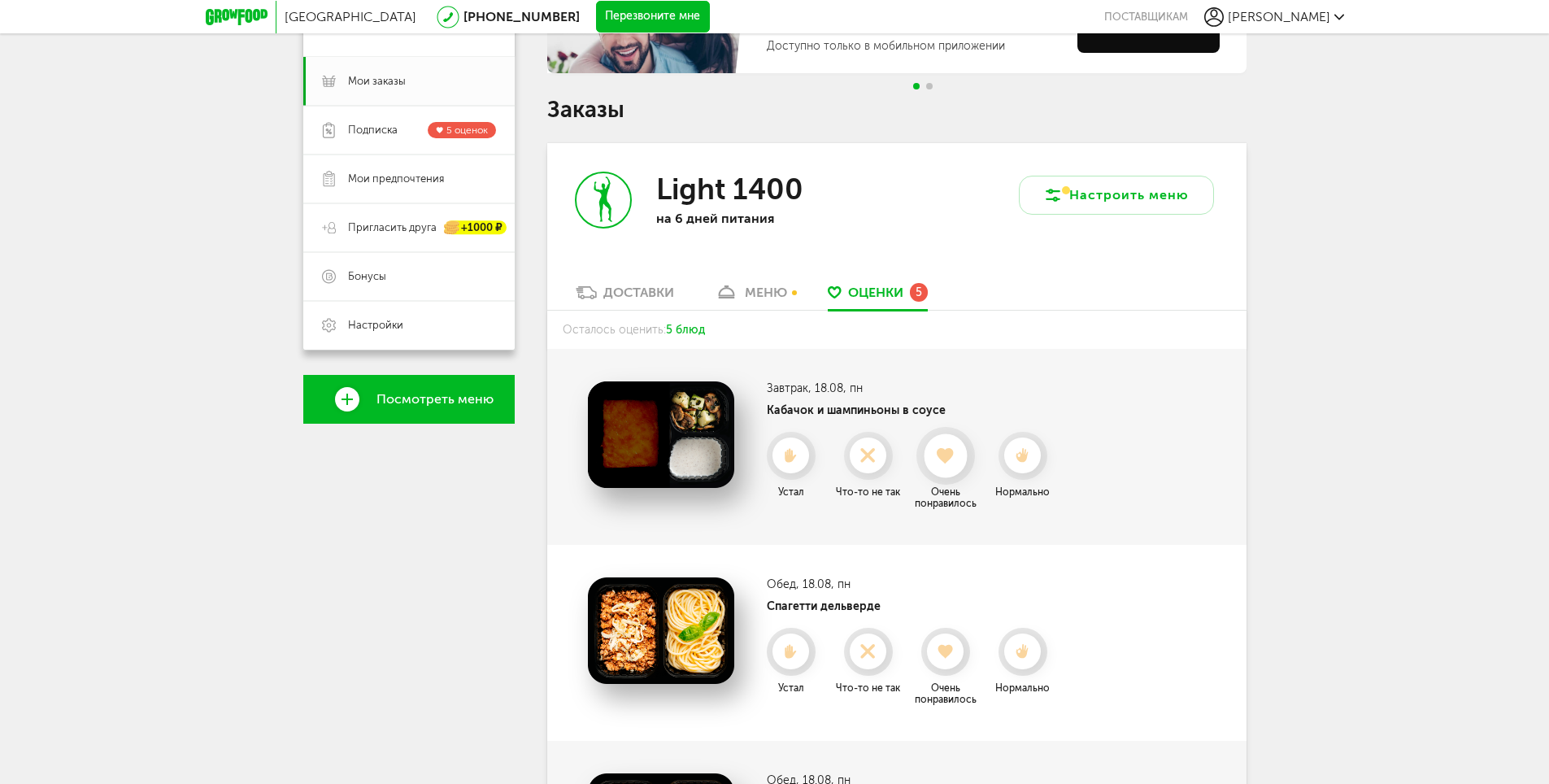
click at [947, 461] on use at bounding box center [945, 455] width 18 height 17
click at [962, 460] on icon at bounding box center [945, 455] width 43 height 18
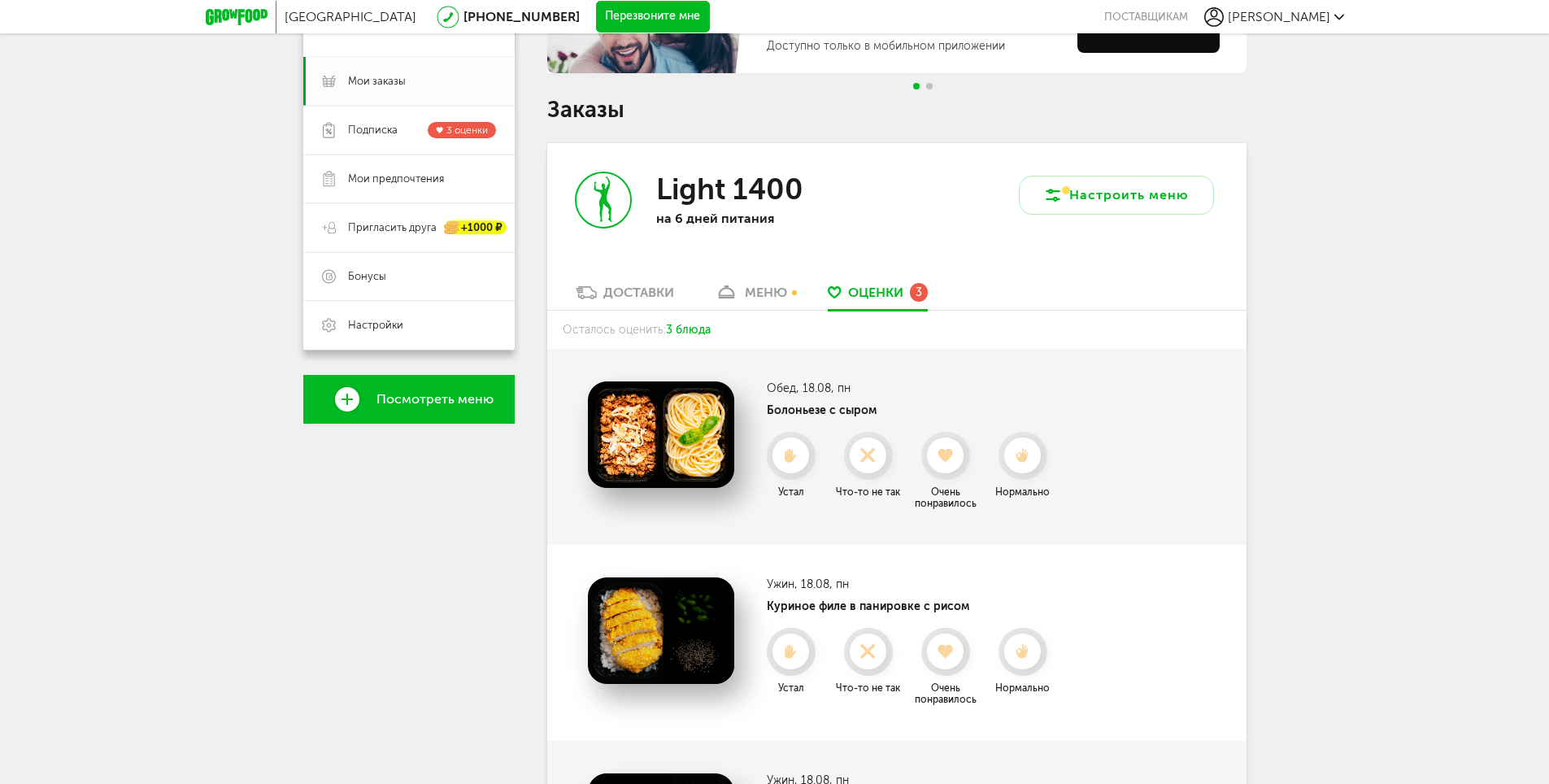
click at [962, 460] on icon at bounding box center [945, 455] width 36 height 15
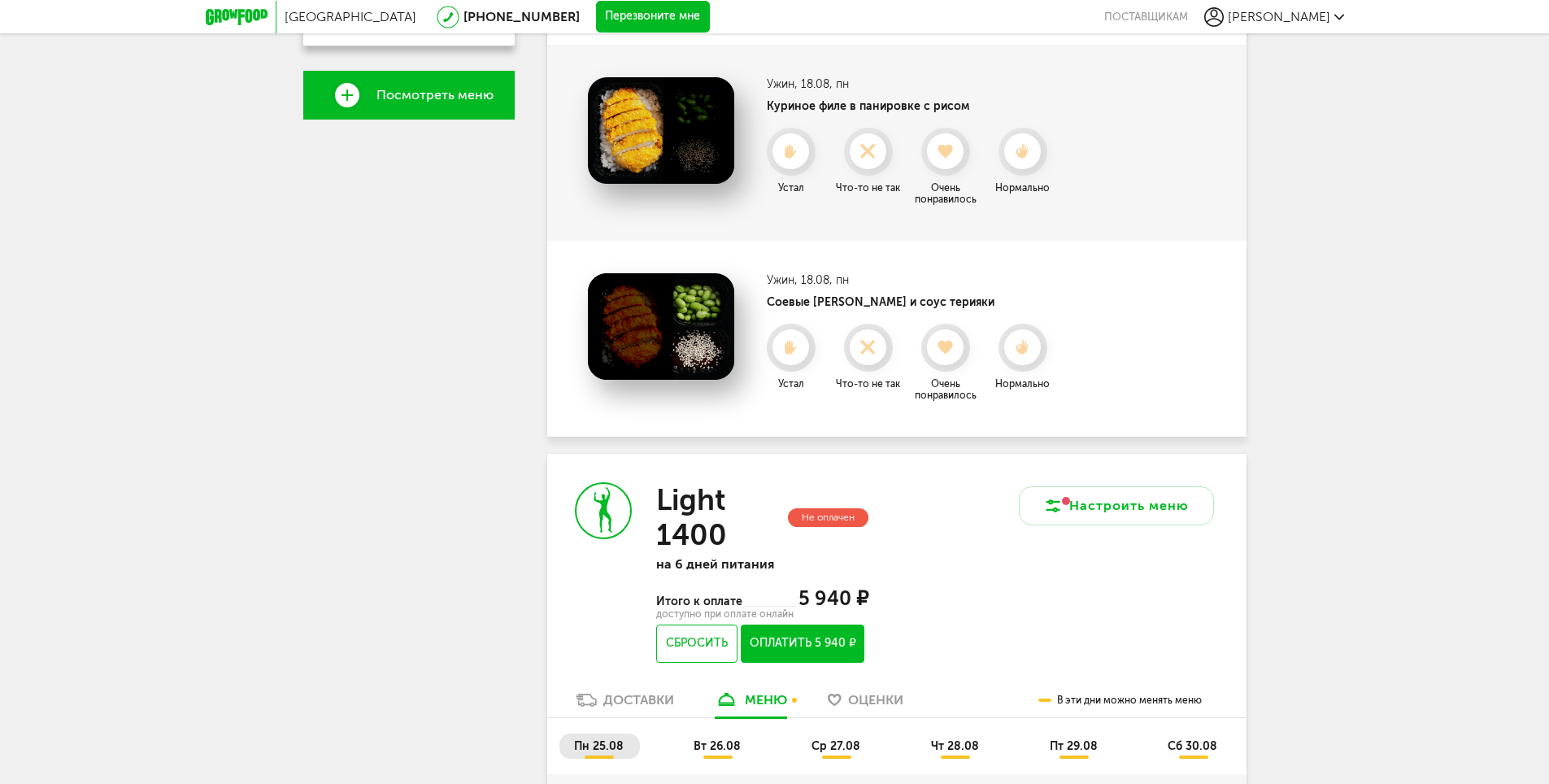
scroll to position [0, 0]
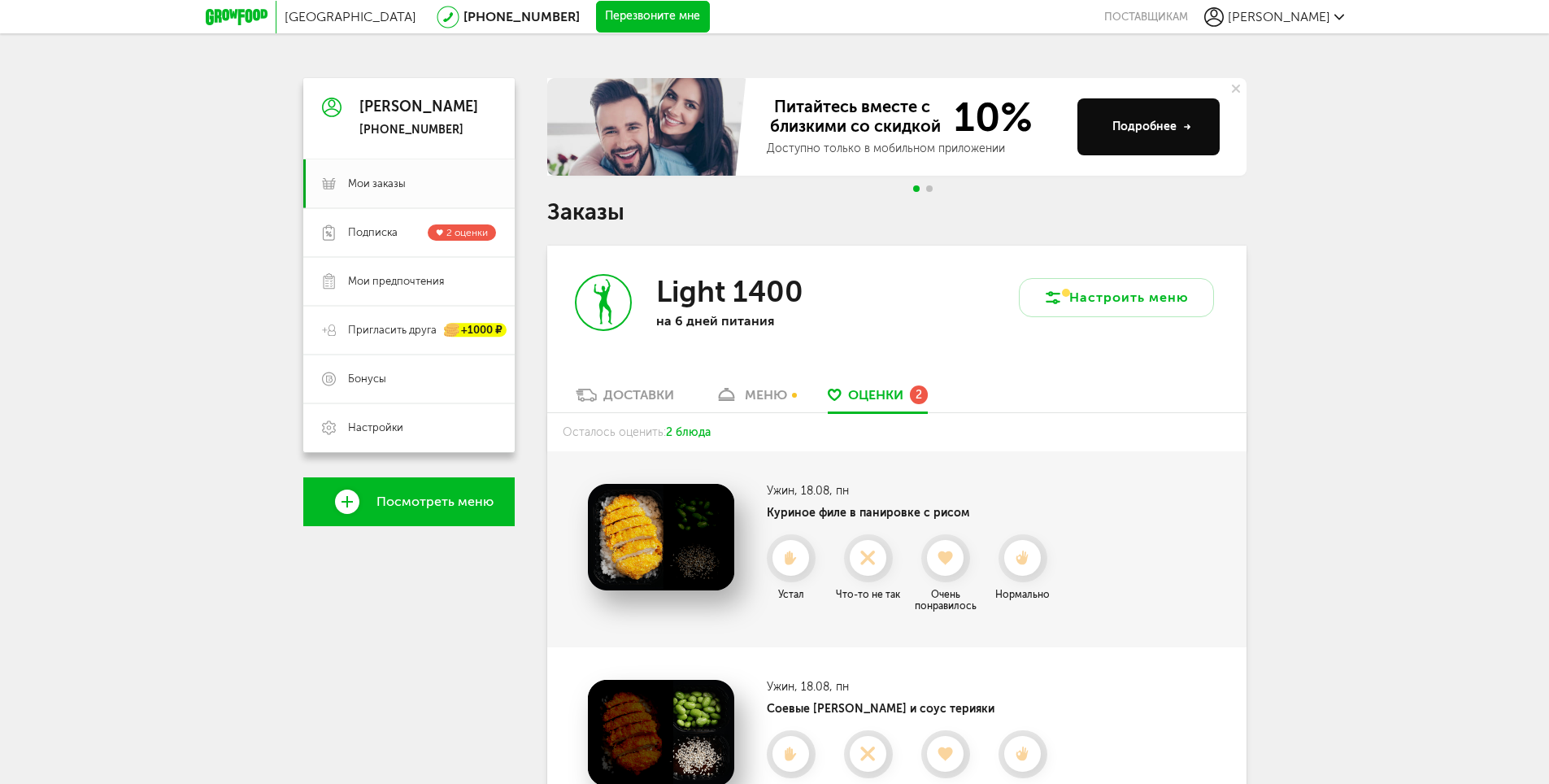
click at [927, 188] on span "Go to slide 2" at bounding box center [929, 189] width 7 height 7
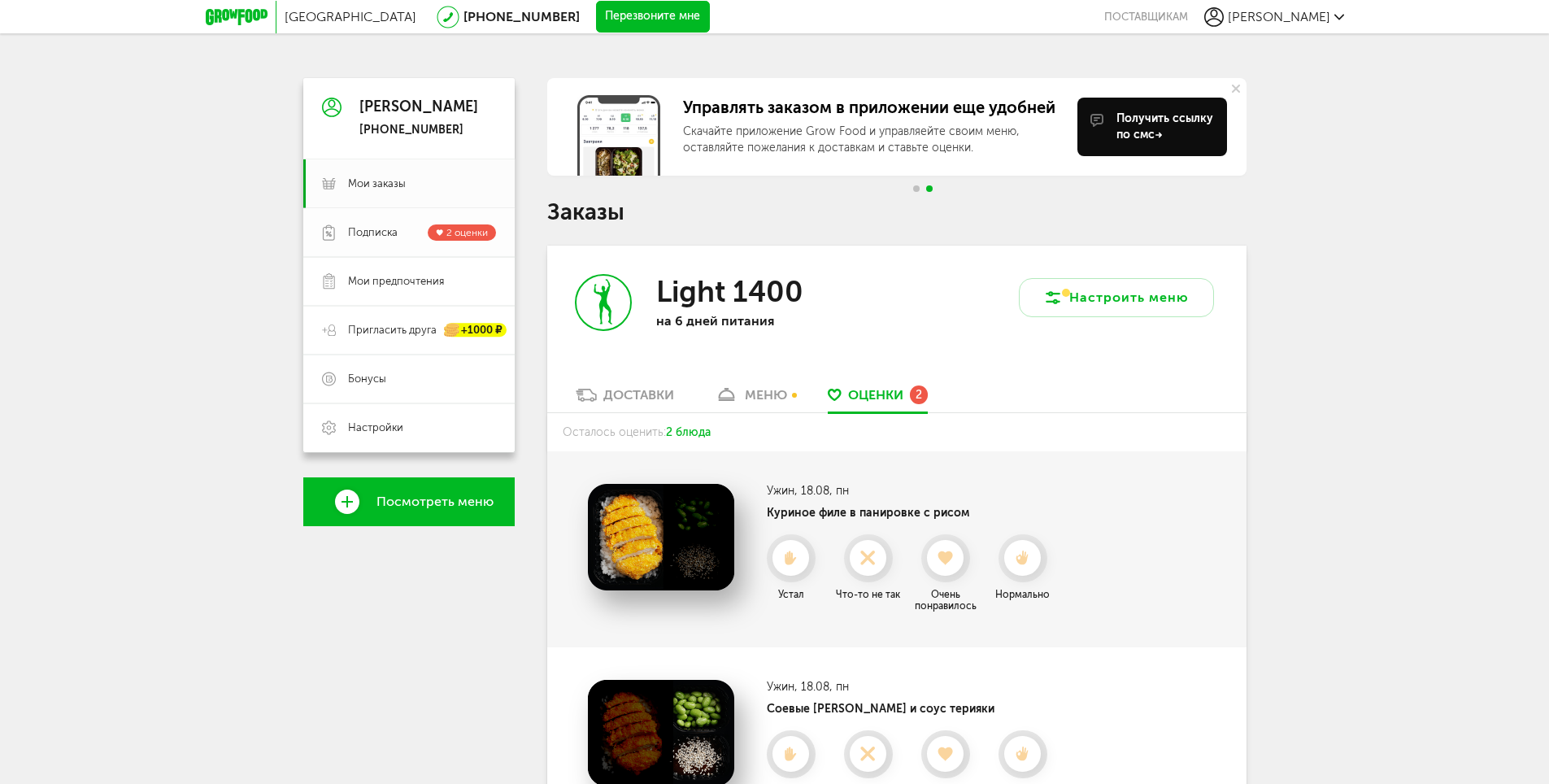
click at [448, 230] on span "2 оценки" at bounding box center [466, 232] width 42 height 11
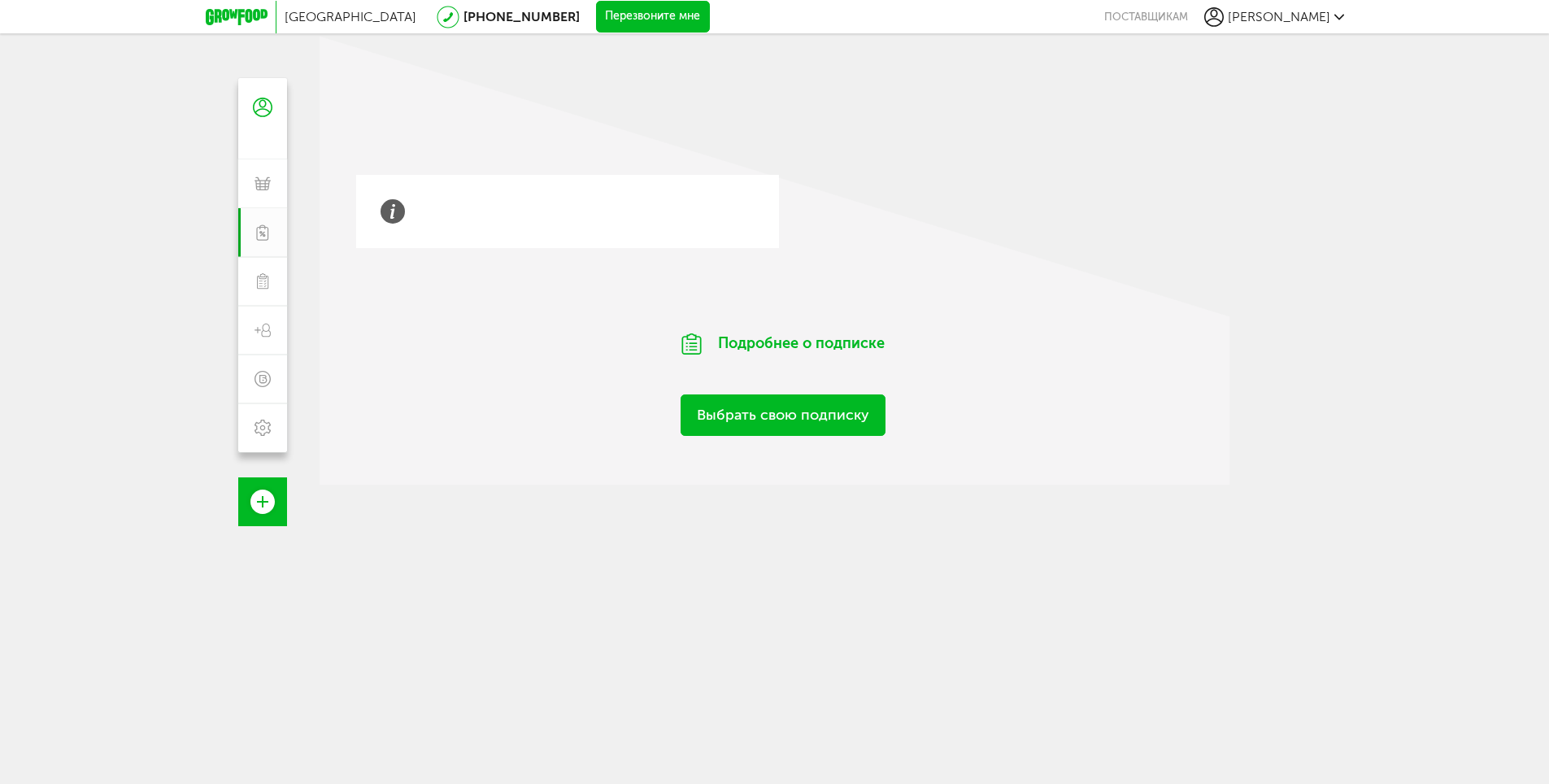
click at [235, 26] on div at bounding box center [241, 17] width 71 height 33
click at [240, 3] on div at bounding box center [241, 17] width 71 height 33
click at [248, 7] on div at bounding box center [241, 17] width 71 height 33
click at [253, 14] on icon at bounding box center [236, 18] width 62 height 17
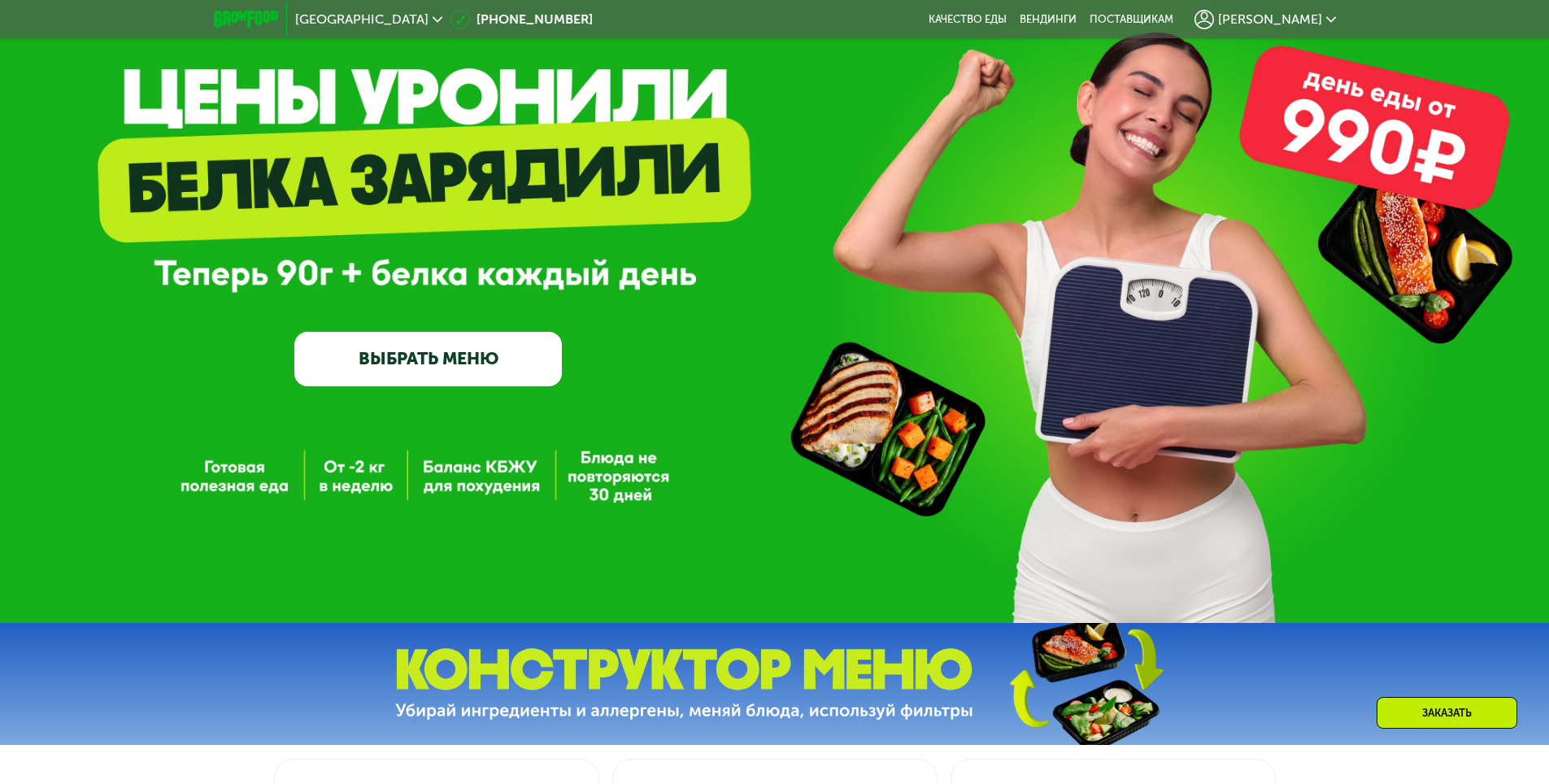
scroll to position [325, 0]
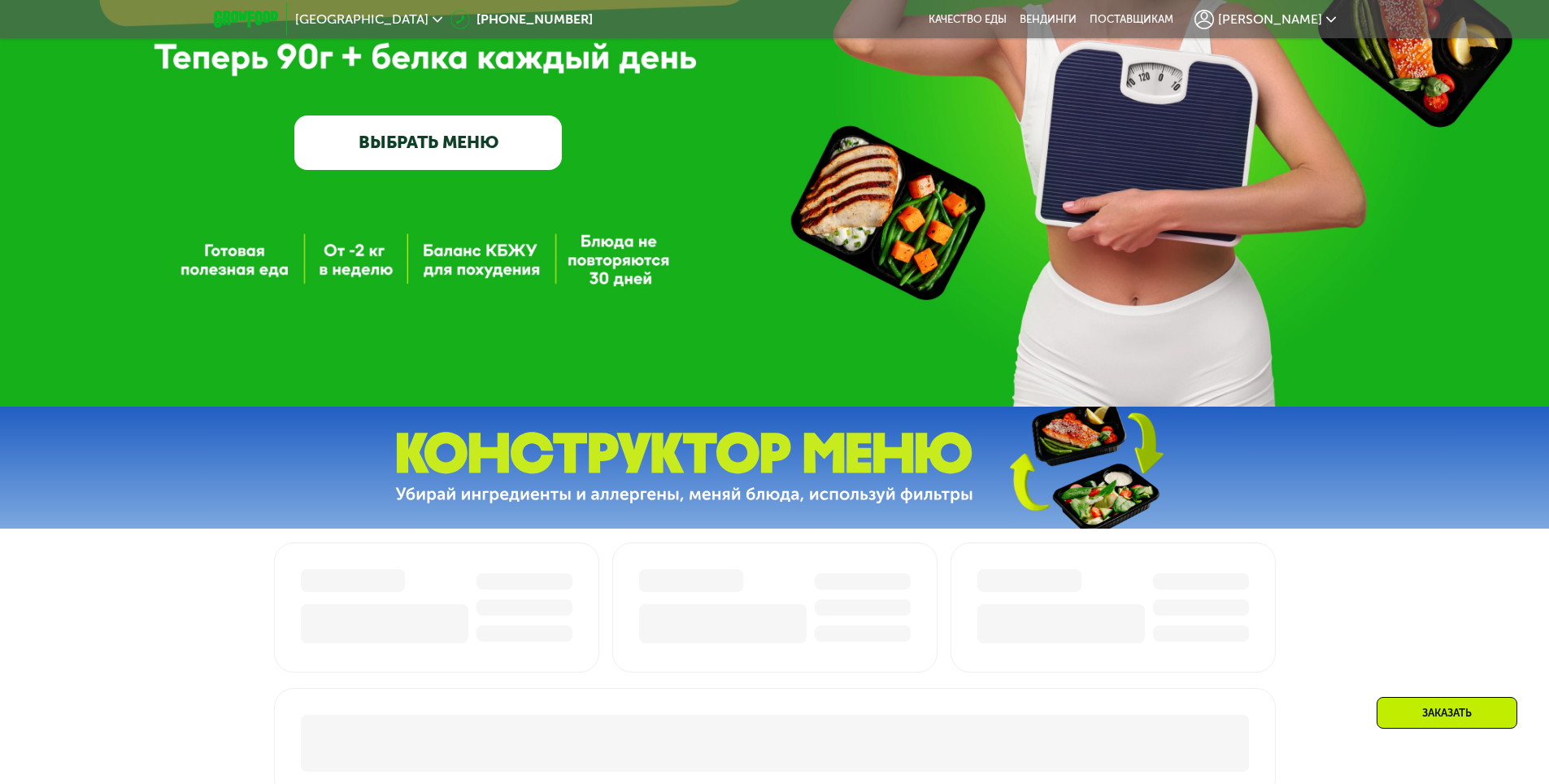
click at [394, 136] on link "ВЫБРАТЬ МЕНЮ" at bounding box center [428, 142] width 268 height 54
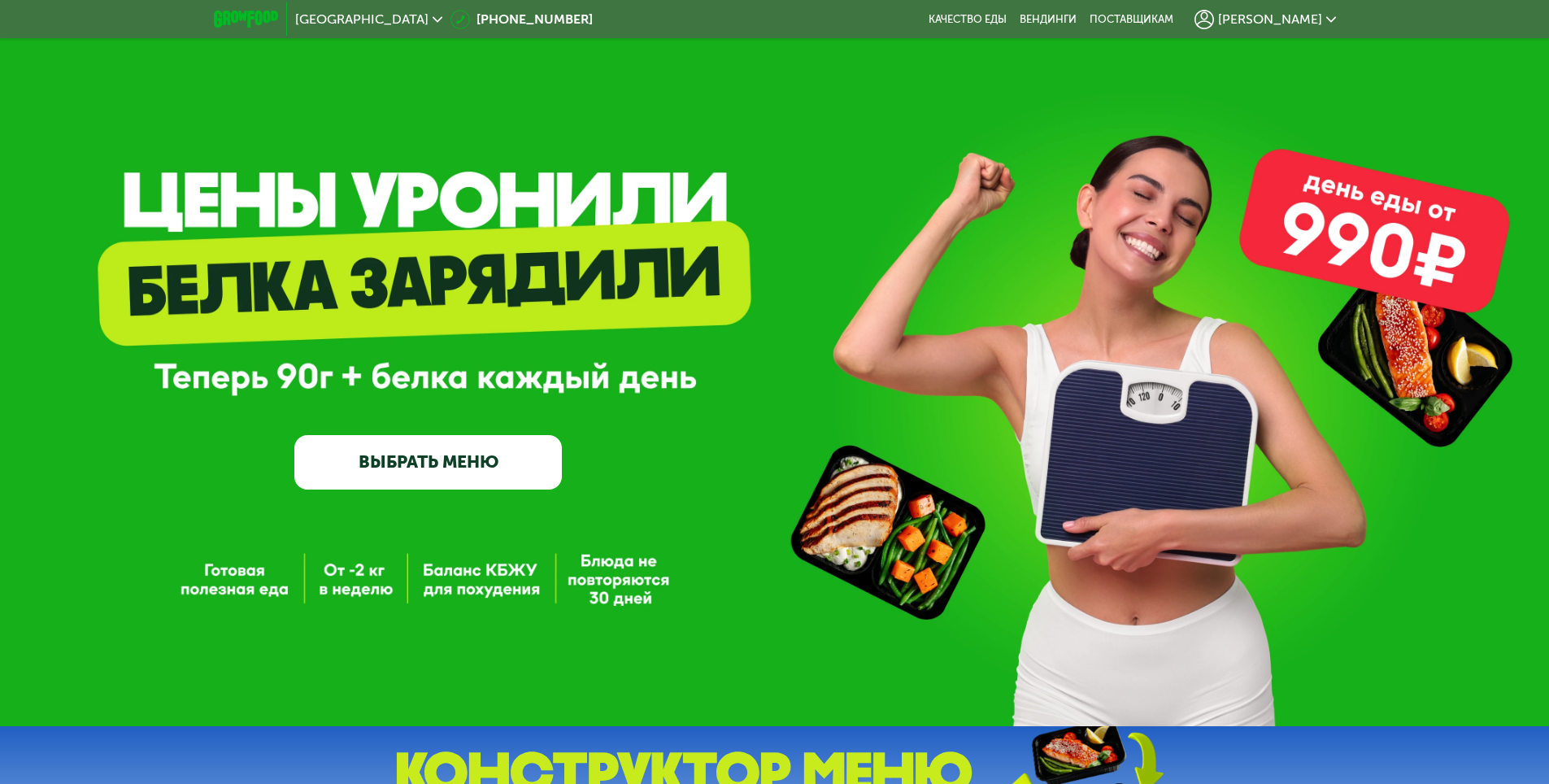
scroll to position [0, 0]
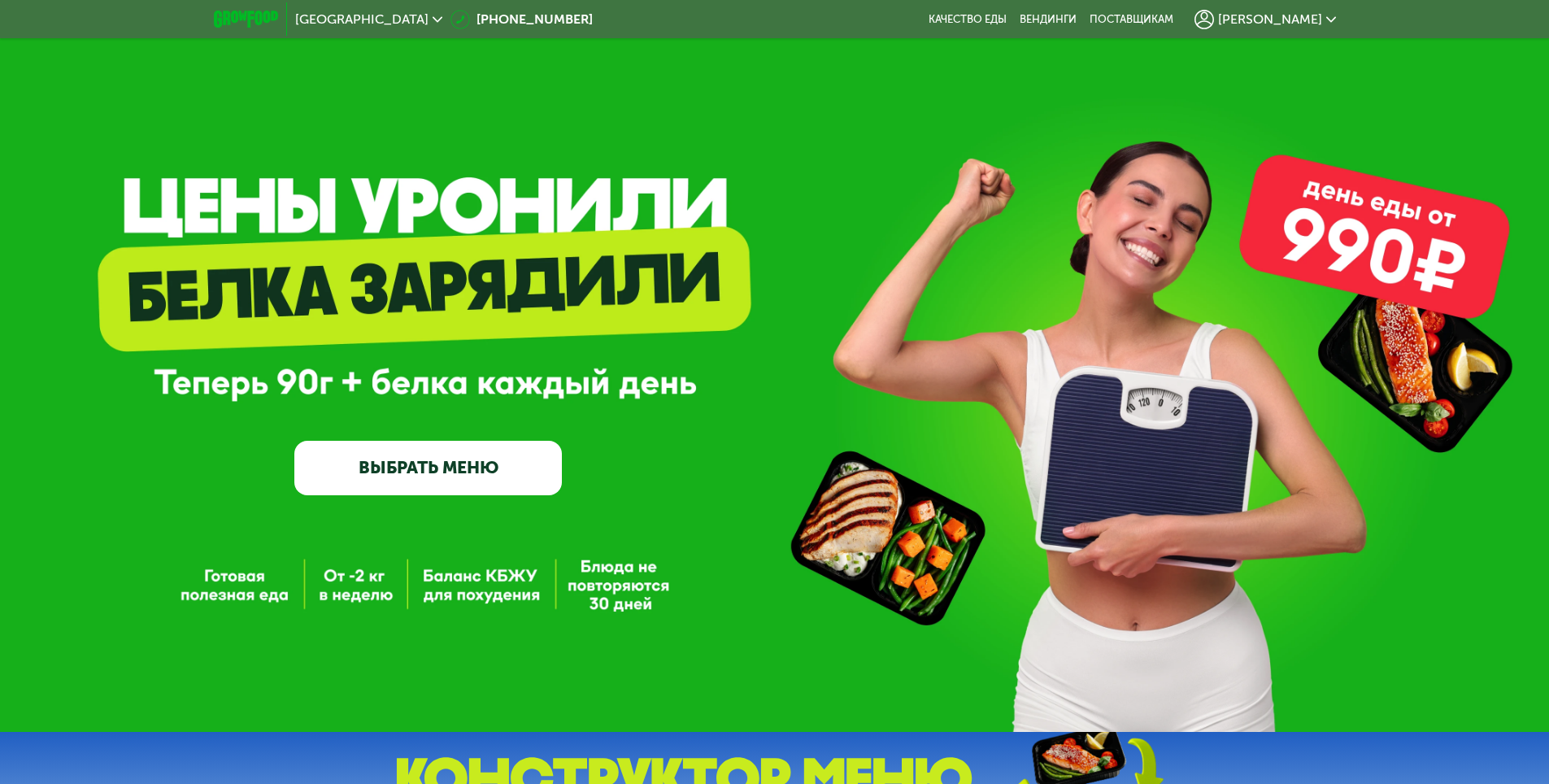
click at [440, 465] on link "ВЫБРАТЬ МЕНЮ" at bounding box center [428, 467] width 268 height 54
